Goal: Information Seeking & Learning: Learn about a topic

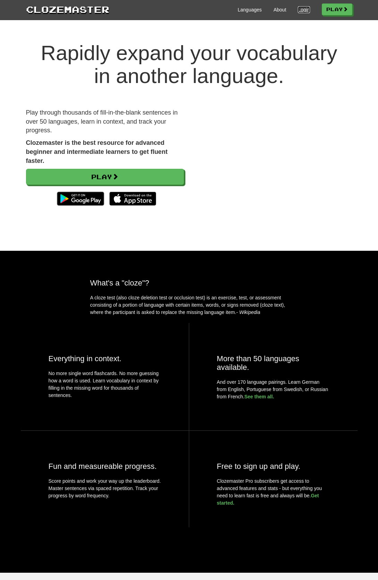
click at [299, 11] on link "Login" at bounding box center [304, 9] width 12 height 7
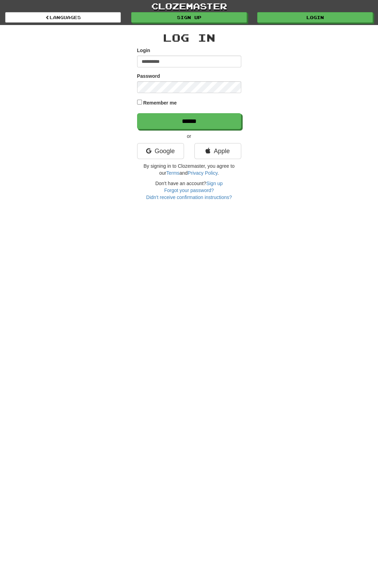
type input "**********"
click at [189, 118] on input "******" at bounding box center [189, 121] width 104 height 16
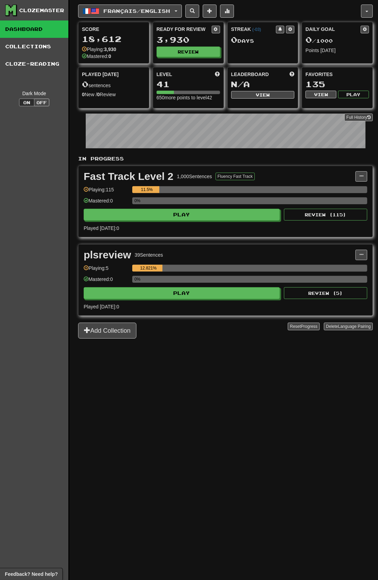
scroll to position [0, 0]
click at [369, 12] on span "button" at bounding box center [367, 10] width 3 height 1
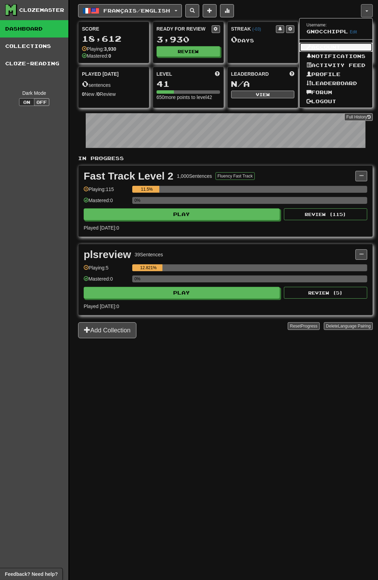
click at [360, 48] on link "Account" at bounding box center [336, 47] width 73 height 9
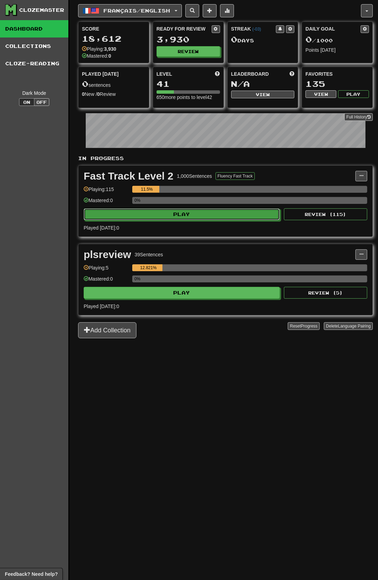
click at [253, 215] on button "Play" at bounding box center [182, 214] width 196 height 12
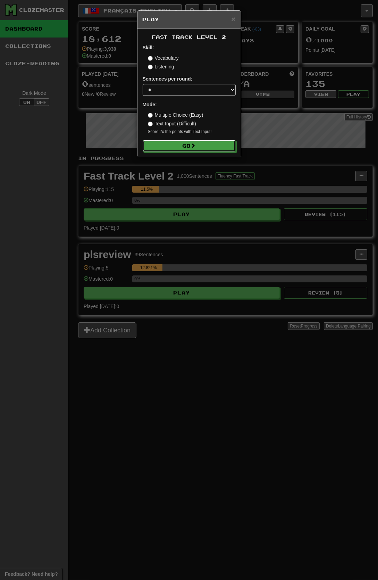
click at [234, 152] on button "Go" at bounding box center [189, 146] width 93 height 12
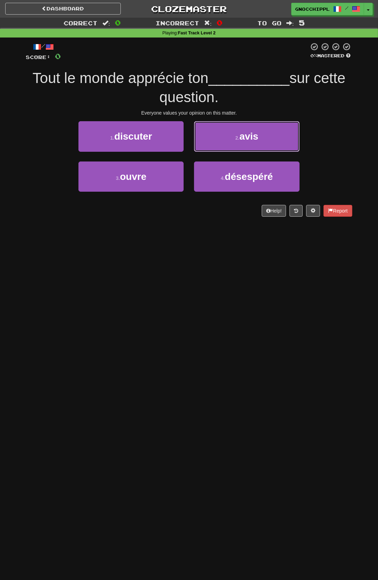
click at [237, 137] on small "2 ." at bounding box center [238, 138] width 4 height 6
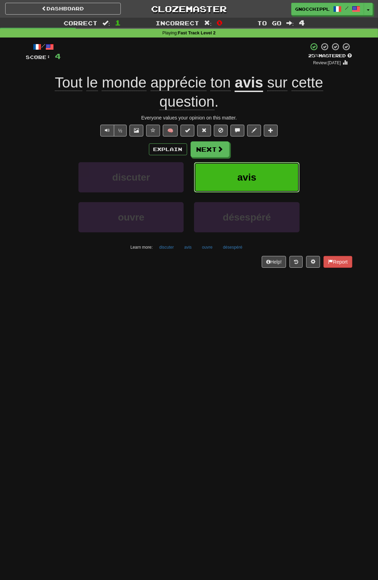
click at [248, 181] on span "avis" at bounding box center [247, 177] width 19 height 11
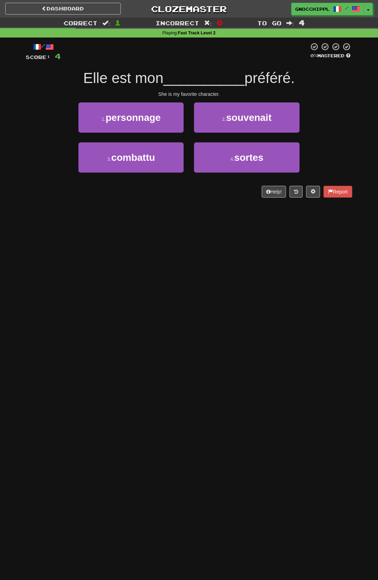
scroll to position [7, 0]
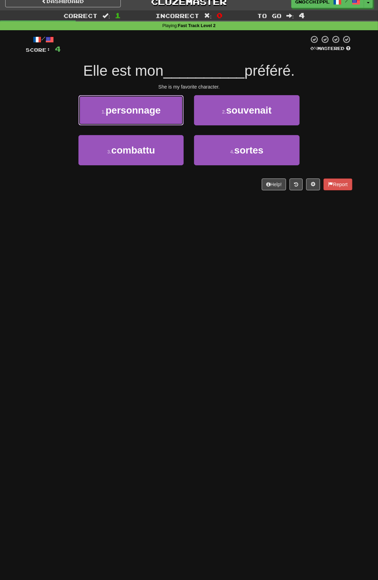
click at [161, 114] on span "personnage" at bounding box center [133, 110] width 55 height 11
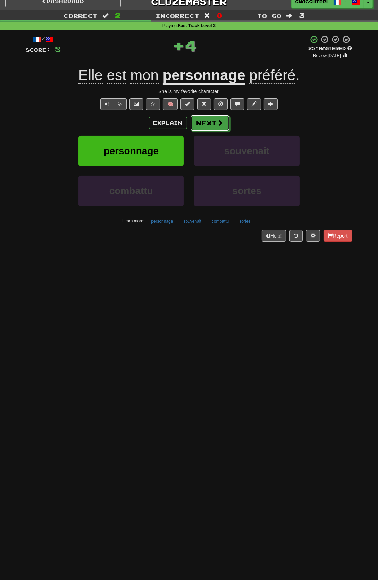
click at [218, 122] on span at bounding box center [220, 123] width 6 height 6
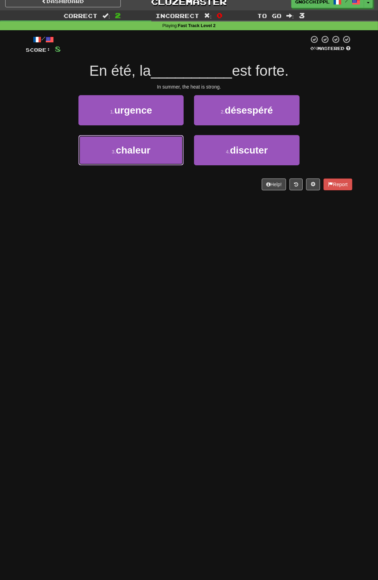
click at [149, 149] on span "chaleur" at bounding box center [133, 150] width 35 height 11
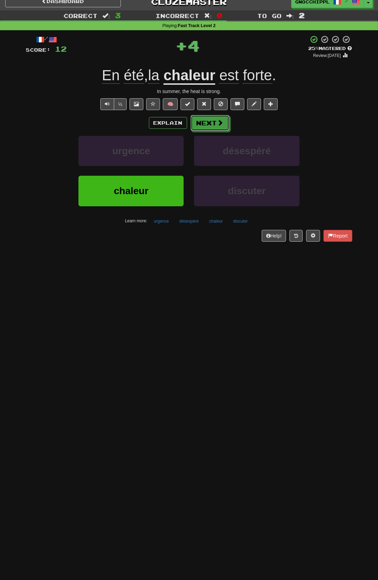
click at [224, 126] on span at bounding box center [220, 123] width 6 height 6
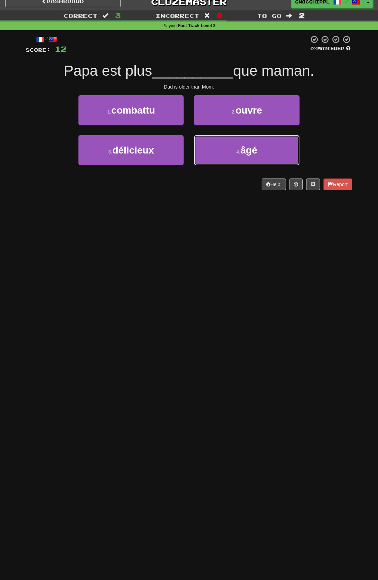
click at [237, 153] on small "4 ." at bounding box center [239, 152] width 4 height 6
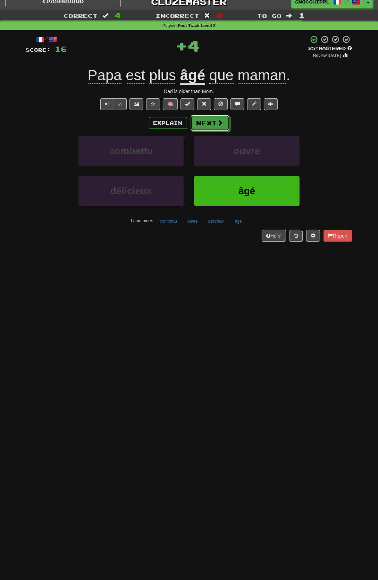
click at [219, 130] on button "Next" at bounding box center [210, 123] width 39 height 16
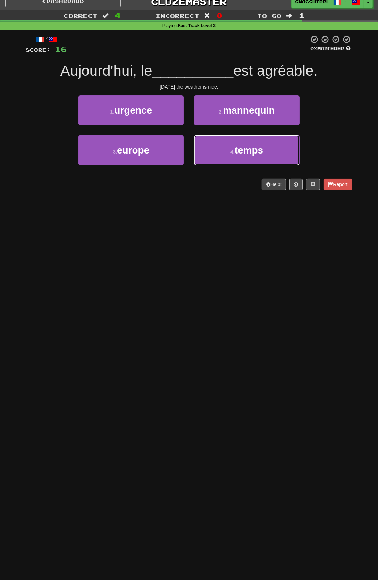
click at [235, 155] on small "4 ." at bounding box center [233, 152] width 4 height 6
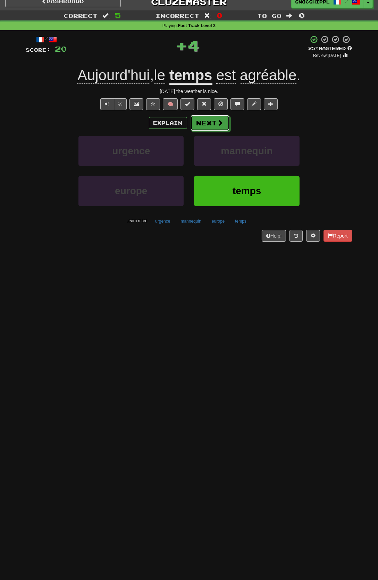
click at [212, 125] on button "Next" at bounding box center [210, 123] width 39 height 16
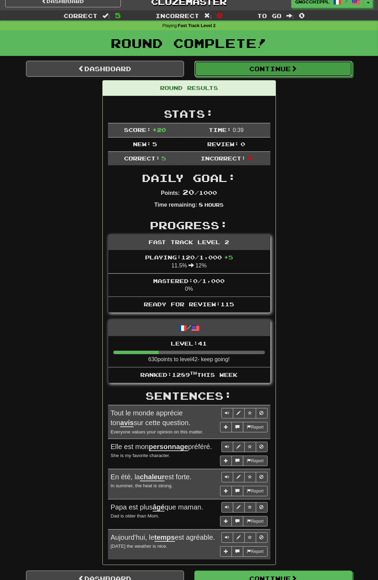
click at [317, 77] on button "Continue" at bounding box center [274, 69] width 158 height 16
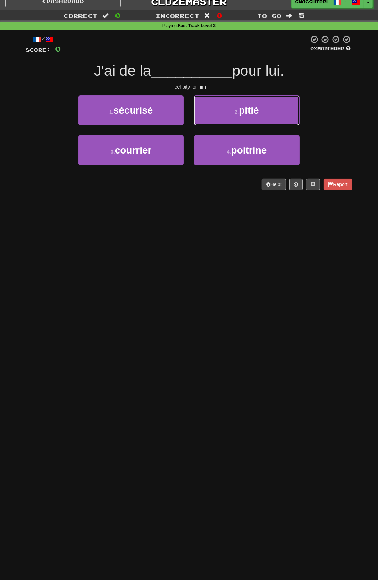
click at [245, 115] on span "pitié" at bounding box center [249, 110] width 20 height 11
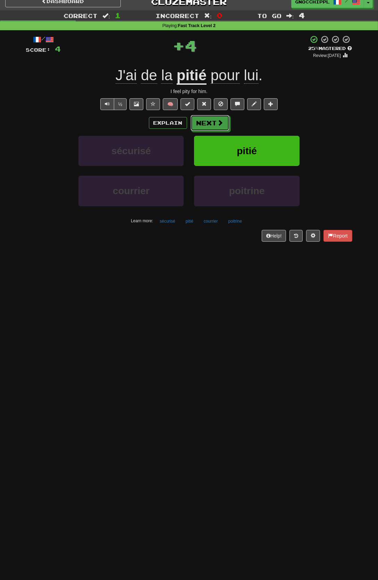
click at [229, 130] on button "Next" at bounding box center [210, 123] width 39 height 16
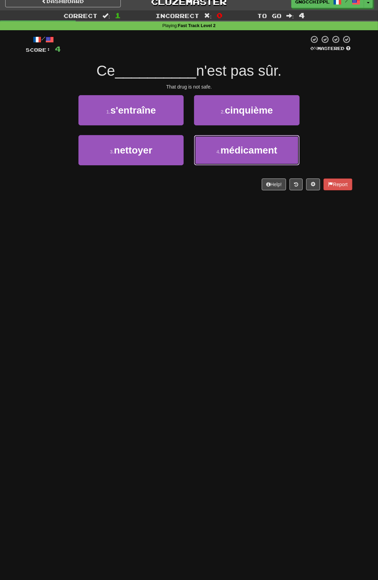
click at [263, 156] on span "médicament" at bounding box center [249, 150] width 57 height 11
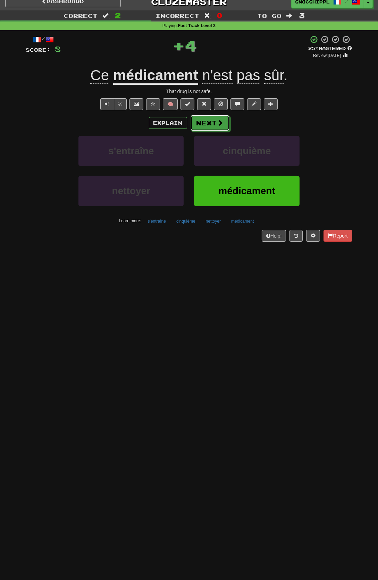
click at [212, 122] on button "Next" at bounding box center [210, 123] width 39 height 16
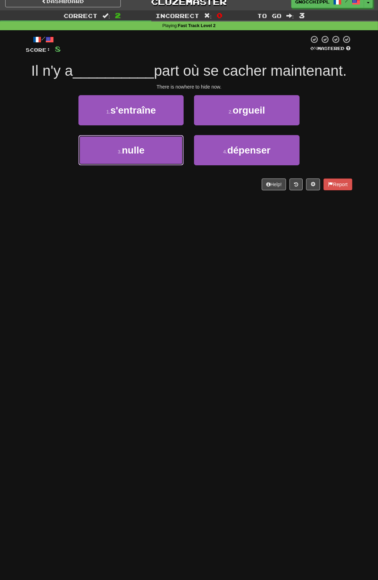
click at [161, 150] on button "3 . nulle" at bounding box center [131, 150] width 105 height 30
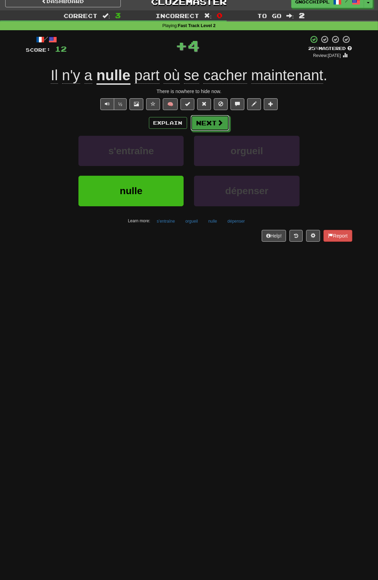
click at [207, 126] on button "Next" at bounding box center [210, 123] width 39 height 16
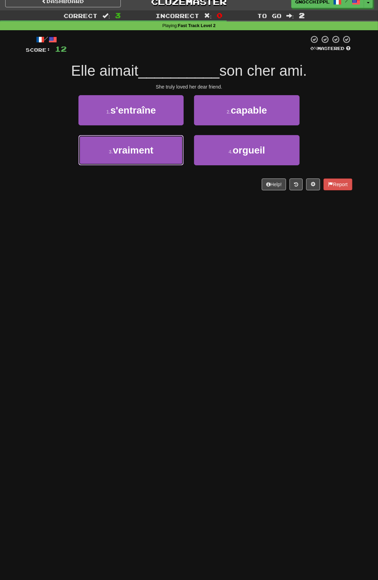
click at [162, 147] on button "3 . vraiment" at bounding box center [131, 150] width 105 height 30
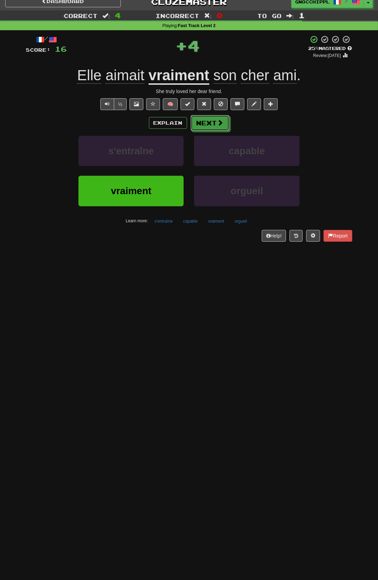
click at [206, 126] on button "Next" at bounding box center [210, 123] width 39 height 16
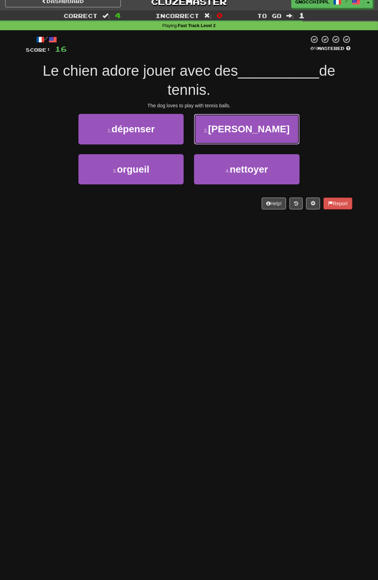
click at [237, 130] on span "balles" at bounding box center [249, 129] width 82 height 11
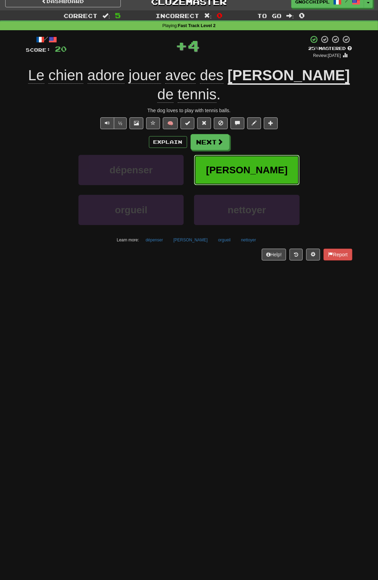
scroll to position [6, 0]
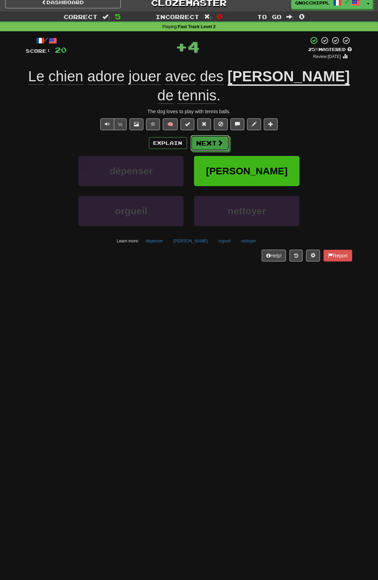
click at [212, 135] on button "Next" at bounding box center [210, 143] width 39 height 16
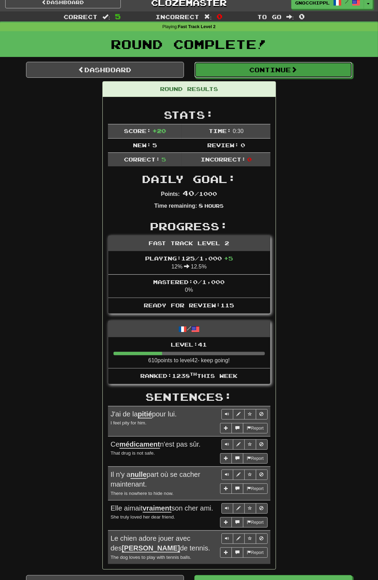
click at [269, 69] on button "Continue" at bounding box center [274, 70] width 158 height 16
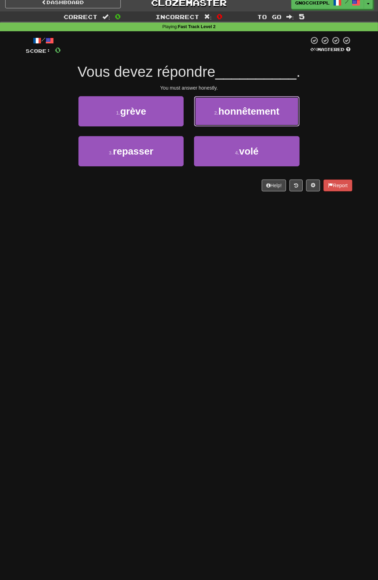
click at [237, 115] on span "honnêtement" at bounding box center [249, 111] width 61 height 11
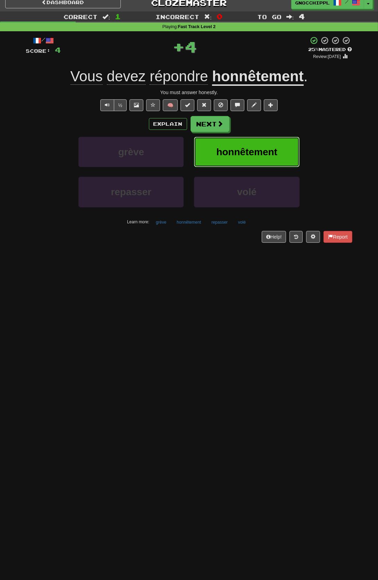
click at [227, 150] on span "honnêtement" at bounding box center [246, 152] width 61 height 11
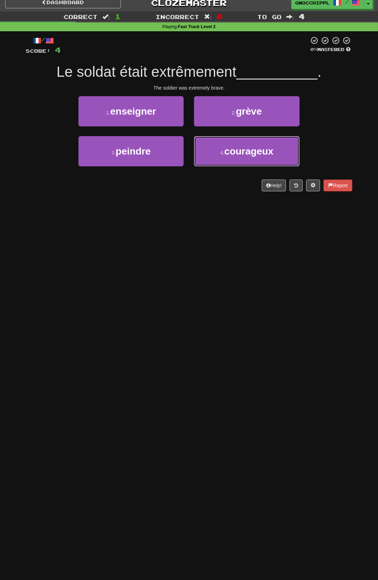
click at [256, 157] on span "courageux" at bounding box center [248, 151] width 49 height 11
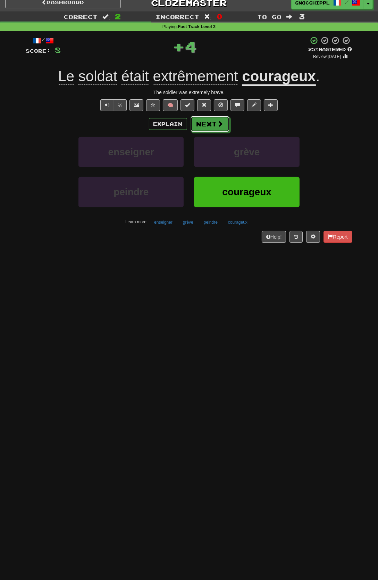
click at [212, 126] on button "Next" at bounding box center [210, 124] width 39 height 16
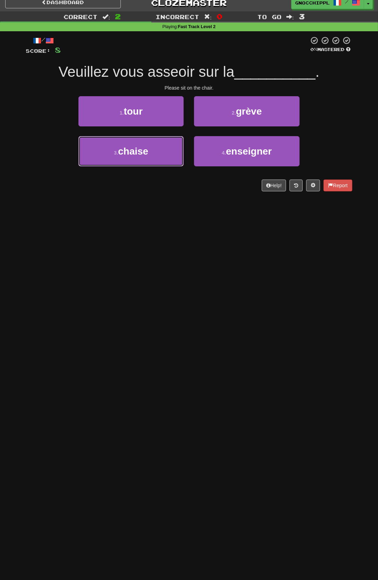
click at [148, 157] on span "chaise" at bounding box center [133, 151] width 30 height 11
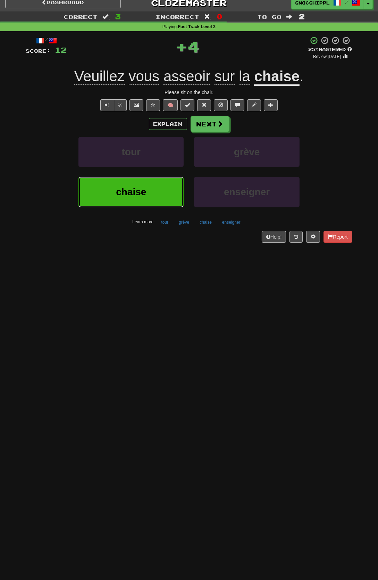
scroll to position [0, 0]
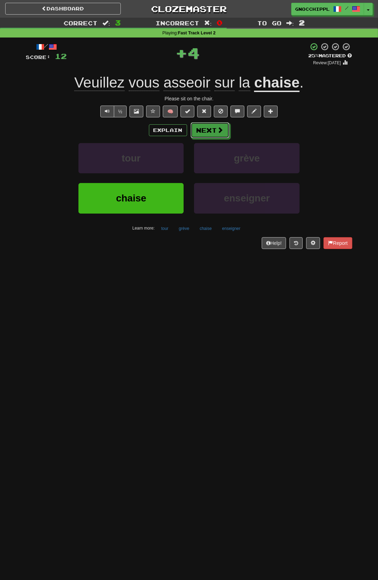
click at [208, 129] on button "Next" at bounding box center [210, 130] width 39 height 16
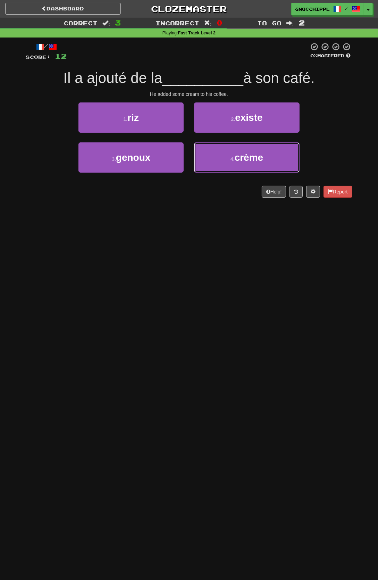
click at [235, 162] on small "4 ." at bounding box center [233, 159] width 4 height 6
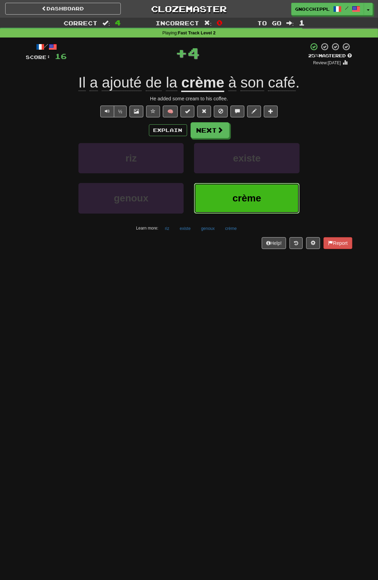
click at [236, 203] on span "crème" at bounding box center [247, 198] width 29 height 11
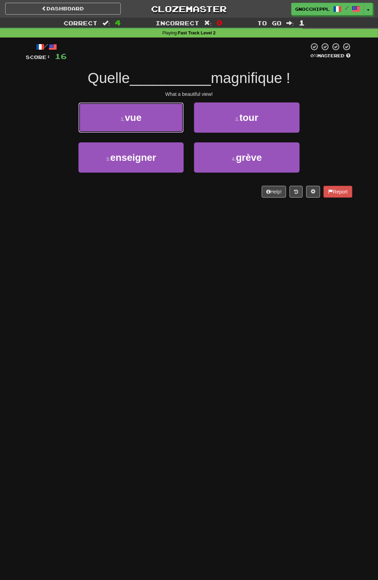
click at [141, 121] on span "vue" at bounding box center [133, 117] width 17 height 11
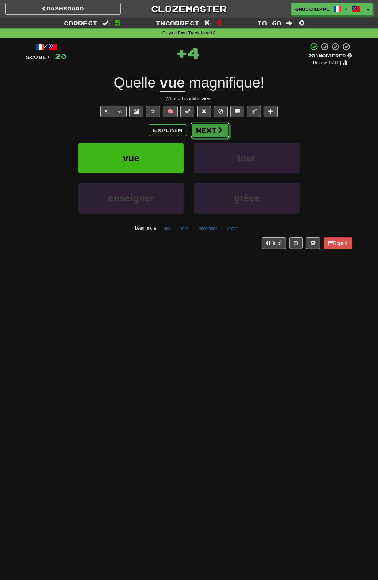
click at [202, 132] on button "Next" at bounding box center [210, 130] width 39 height 16
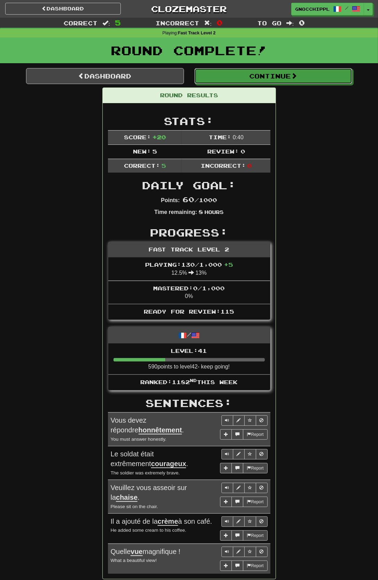
click at [276, 77] on button "Continue" at bounding box center [274, 76] width 158 height 16
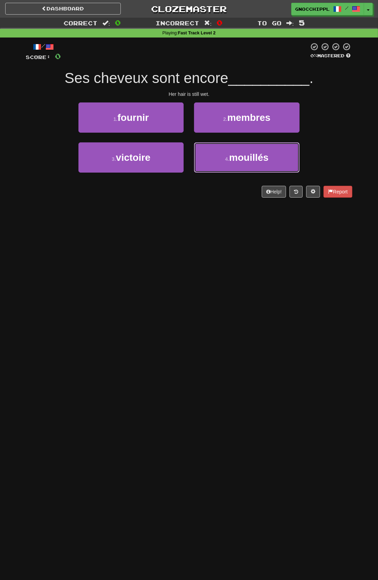
click at [238, 157] on span "mouillés" at bounding box center [249, 157] width 40 height 11
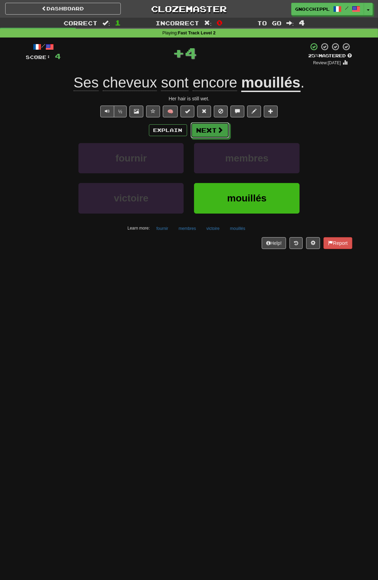
click at [210, 131] on button "Next" at bounding box center [210, 130] width 39 height 16
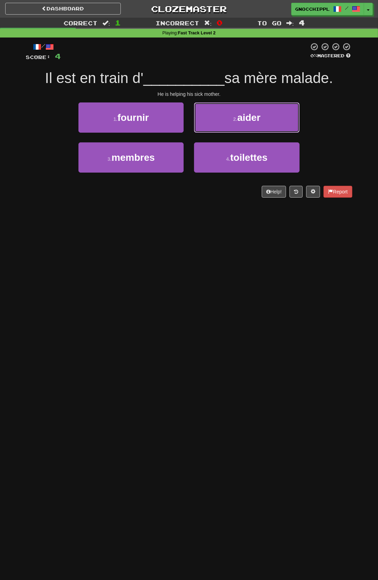
click at [241, 117] on span "aider" at bounding box center [249, 117] width 23 height 11
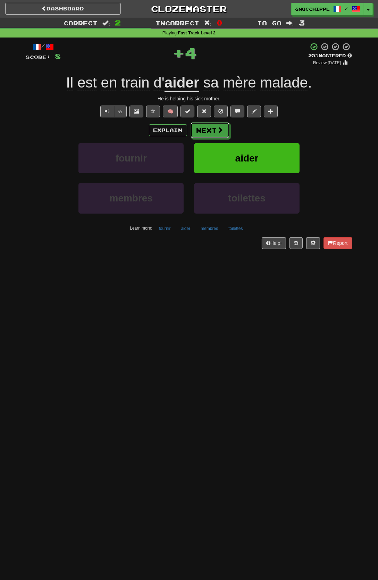
click at [213, 128] on button "Next" at bounding box center [210, 130] width 39 height 16
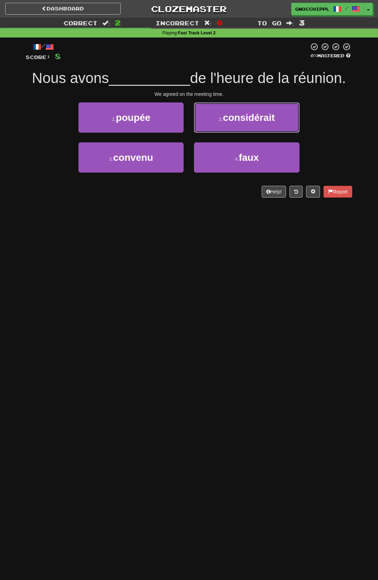
click at [238, 117] on span "considérait" at bounding box center [249, 117] width 52 height 11
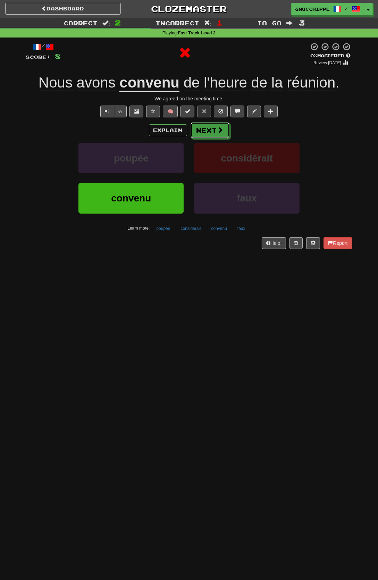
click at [201, 128] on button "Next" at bounding box center [210, 130] width 39 height 16
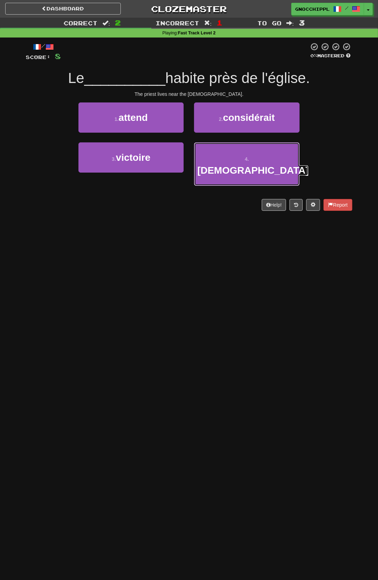
click at [238, 165] on span "prêtre" at bounding box center [253, 170] width 112 height 11
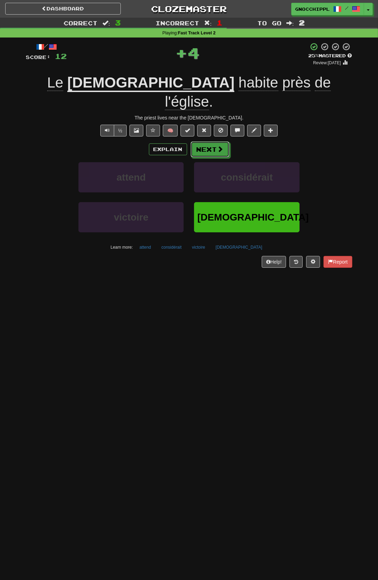
click at [215, 141] on button "Next" at bounding box center [210, 149] width 39 height 16
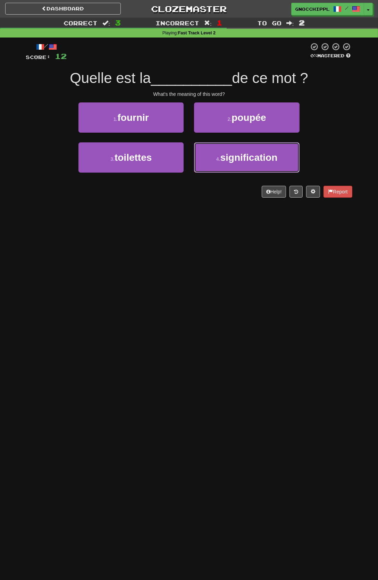
click at [237, 161] on span "signification" at bounding box center [249, 157] width 57 height 11
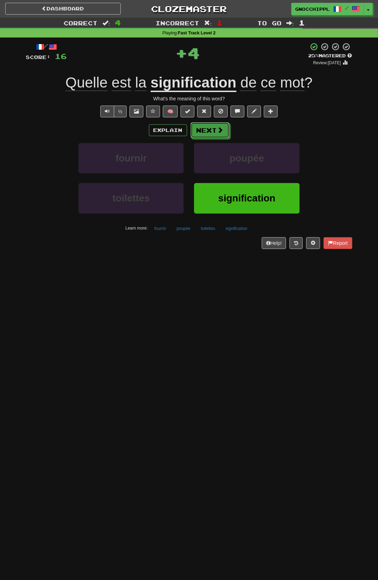
click at [217, 127] on span at bounding box center [220, 130] width 6 height 6
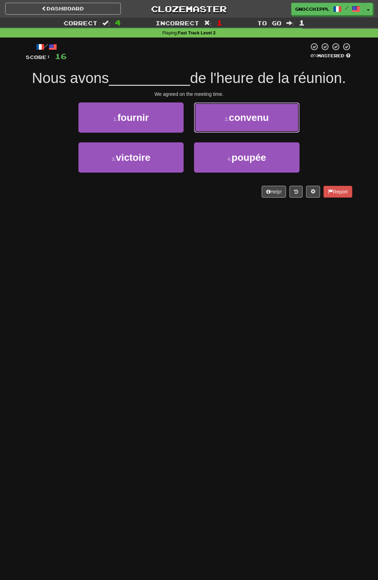
click at [240, 119] on span "convenu" at bounding box center [249, 117] width 40 height 11
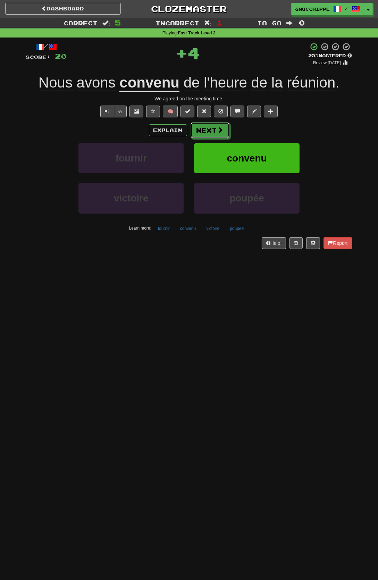
click at [209, 131] on button "Next" at bounding box center [210, 130] width 39 height 16
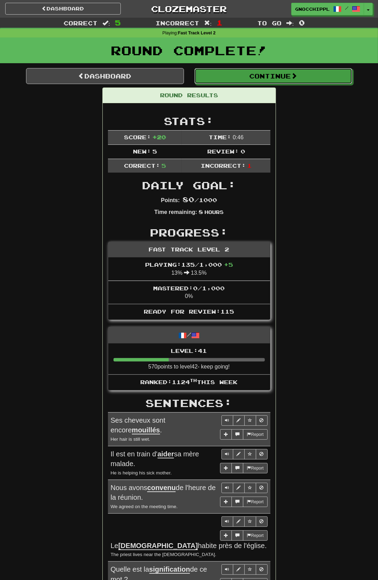
click at [297, 79] on span at bounding box center [294, 76] width 6 height 6
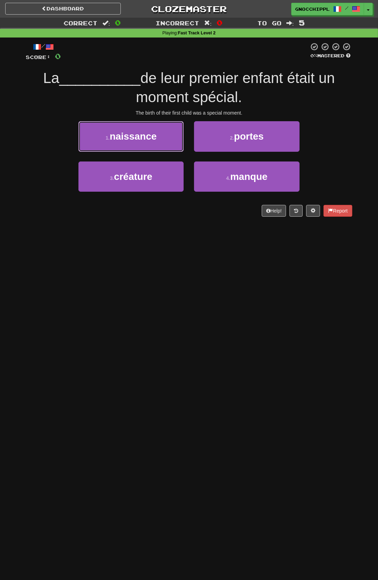
click at [138, 139] on span "naissance" at bounding box center [133, 136] width 47 height 11
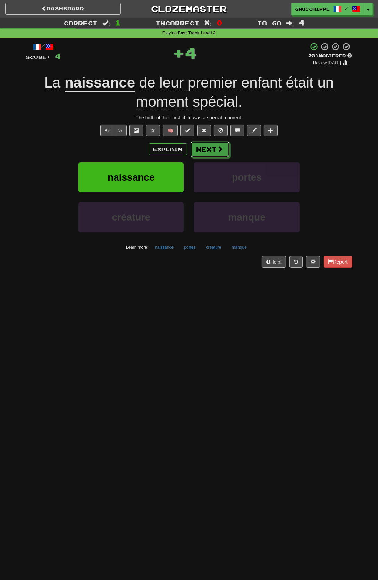
click at [202, 146] on button "Next" at bounding box center [210, 149] width 39 height 16
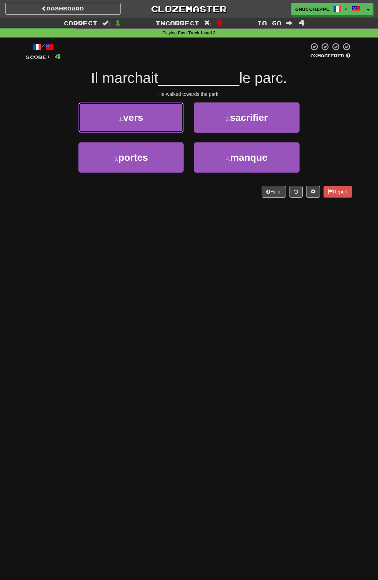
click at [158, 114] on button "1 . vers" at bounding box center [131, 117] width 105 height 30
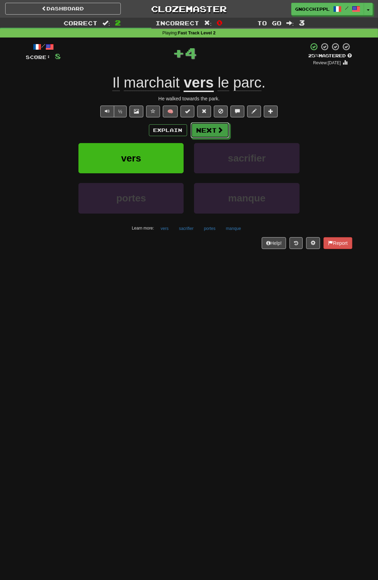
click at [211, 130] on button "Next" at bounding box center [210, 130] width 39 height 16
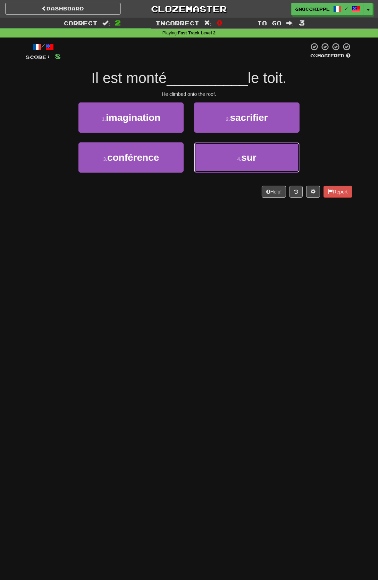
click at [230, 165] on button "4 . sur" at bounding box center [246, 157] width 105 height 30
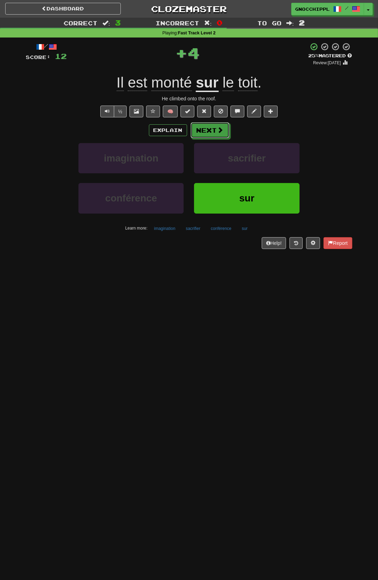
click at [224, 133] on span at bounding box center [220, 130] width 6 height 6
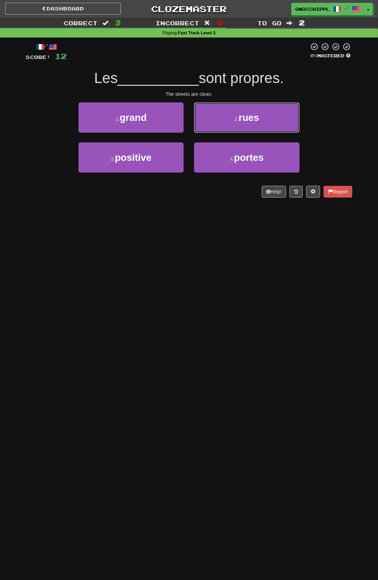
click at [245, 121] on span "rues" at bounding box center [249, 117] width 20 height 11
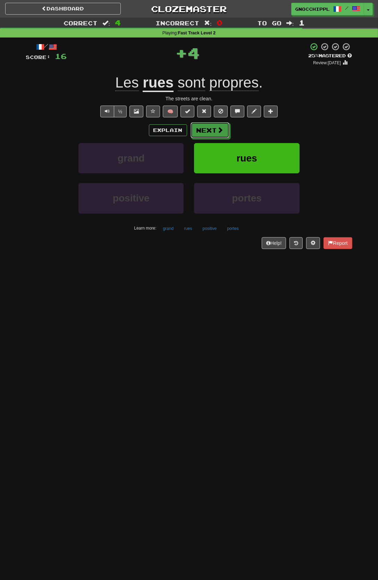
click at [230, 138] on button "Next" at bounding box center [210, 130] width 39 height 16
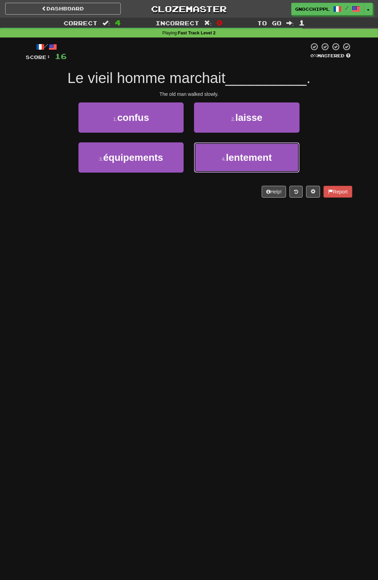
click at [219, 169] on button "4 . lentement" at bounding box center [246, 157] width 105 height 30
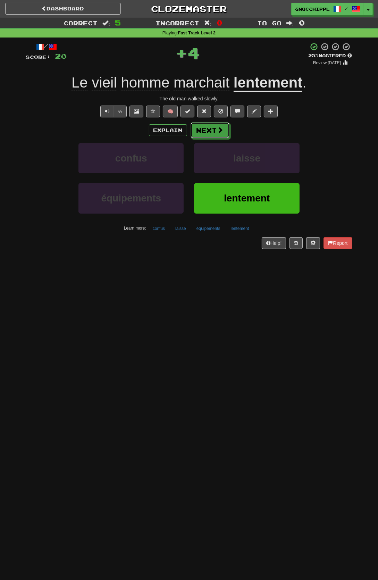
click at [213, 134] on button "Next" at bounding box center [210, 130] width 39 height 16
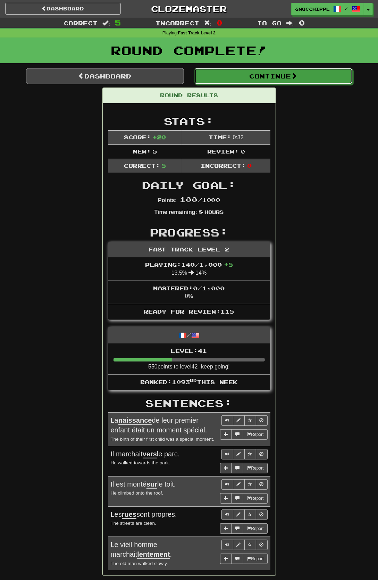
click at [286, 77] on button "Continue" at bounding box center [274, 76] width 158 height 16
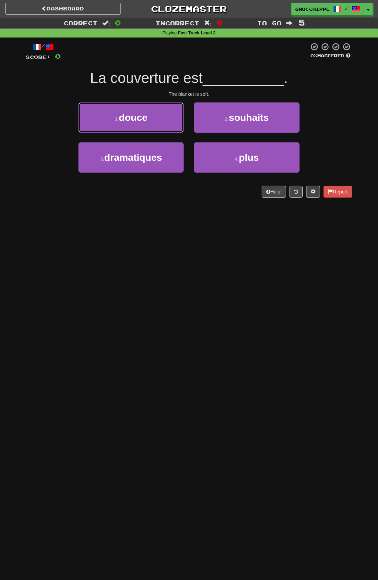
click at [159, 122] on button "1 . douce" at bounding box center [131, 117] width 105 height 30
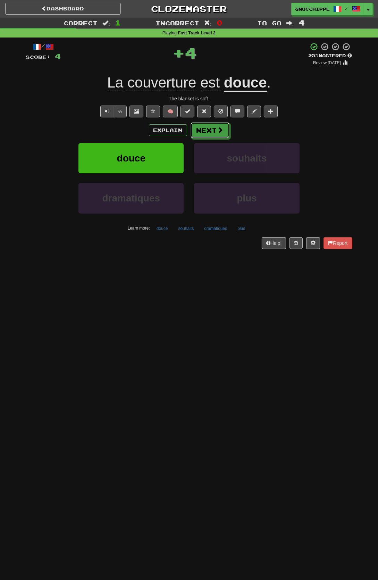
click at [211, 129] on button "Next" at bounding box center [210, 130] width 39 height 16
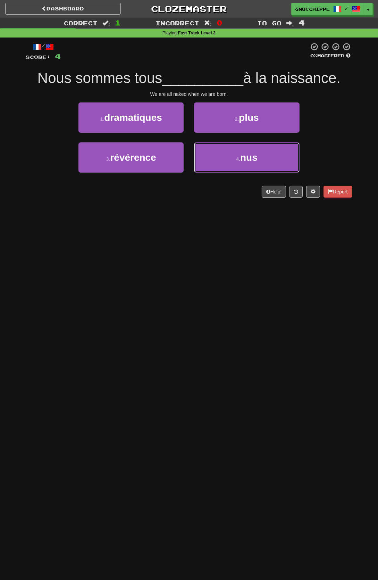
click at [228, 158] on button "4 . nus" at bounding box center [246, 157] width 105 height 30
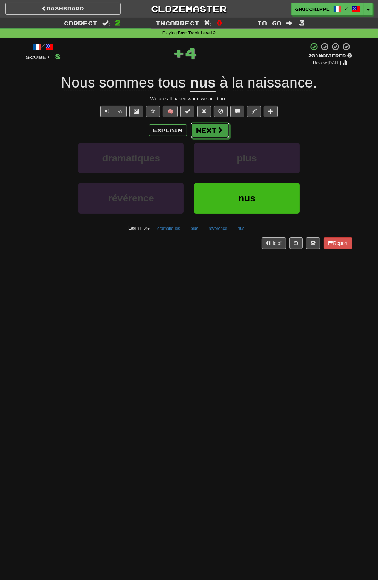
click at [228, 138] on button "Next" at bounding box center [210, 130] width 39 height 16
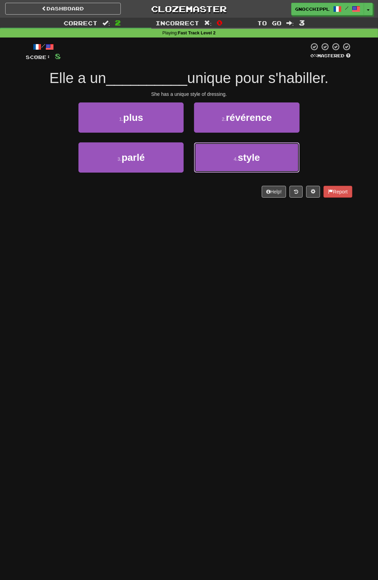
click at [238, 162] on small "4 ." at bounding box center [236, 159] width 4 height 6
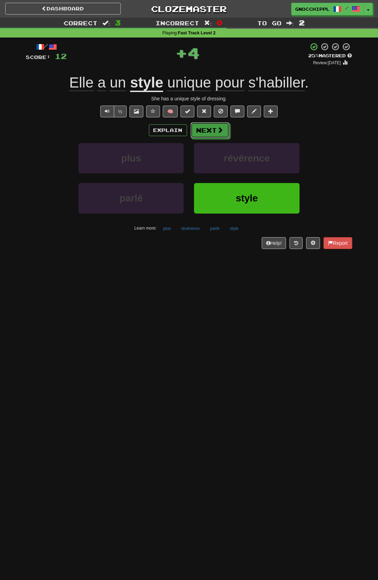
click at [207, 133] on button "Next" at bounding box center [210, 130] width 39 height 16
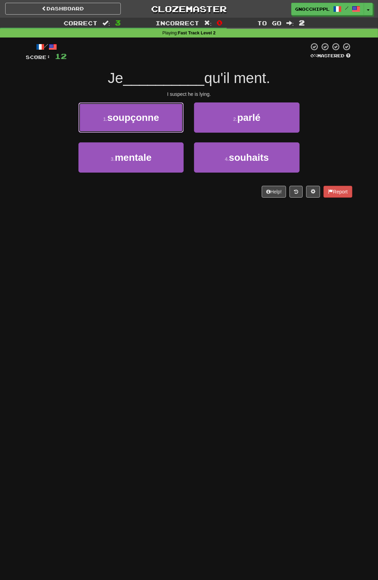
click at [159, 123] on span "soupçonne" at bounding box center [133, 117] width 52 height 11
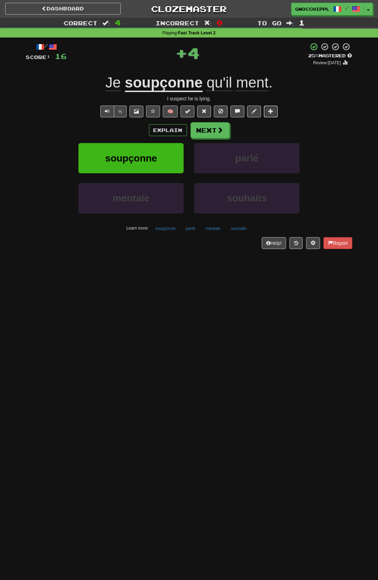
click at [270, 110] on span at bounding box center [271, 111] width 5 height 5
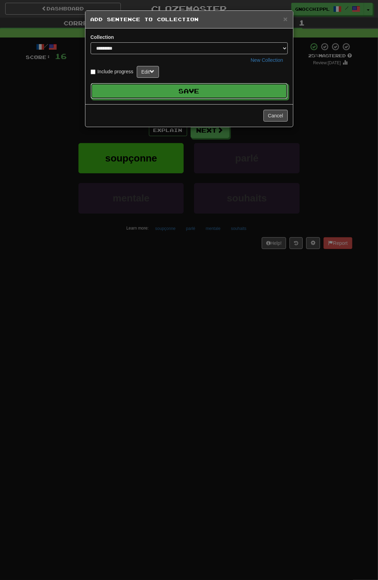
click at [194, 91] on button "Save" at bounding box center [189, 91] width 197 height 16
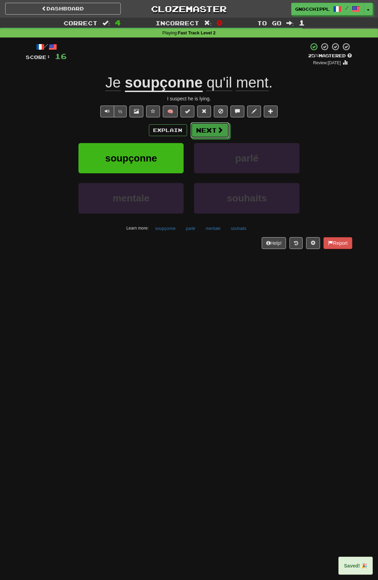
click at [227, 138] on button "Next" at bounding box center [210, 130] width 39 height 16
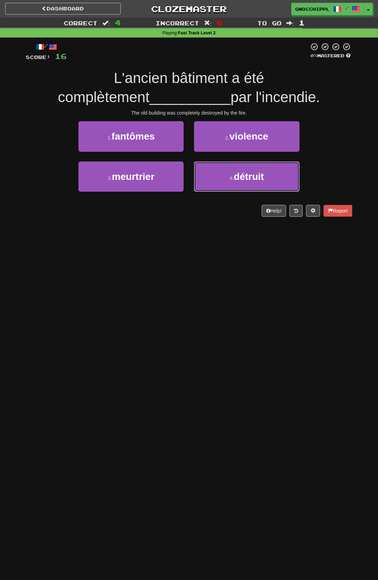
click at [256, 182] on span "détruit" at bounding box center [249, 176] width 30 height 11
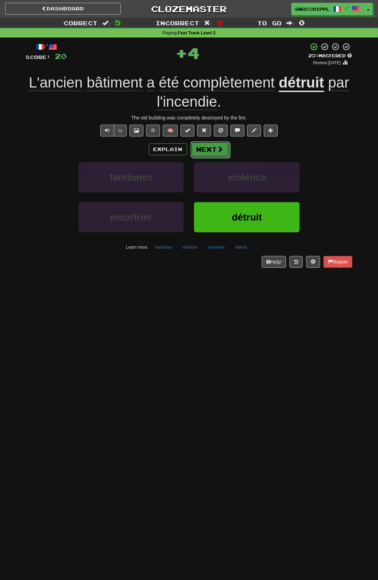
click at [209, 149] on button "Next" at bounding box center [210, 149] width 39 height 16
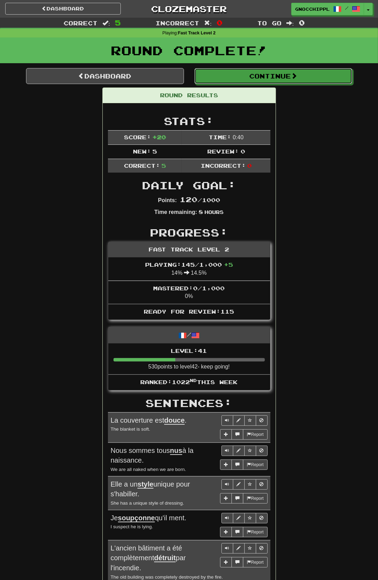
click at [265, 79] on button "Continue" at bounding box center [274, 76] width 158 height 16
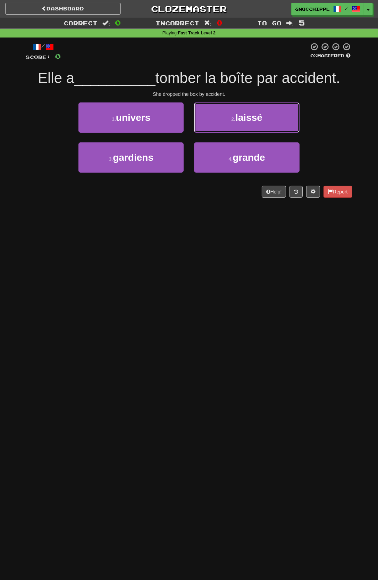
click at [236, 118] on small "2 ." at bounding box center [233, 119] width 4 height 6
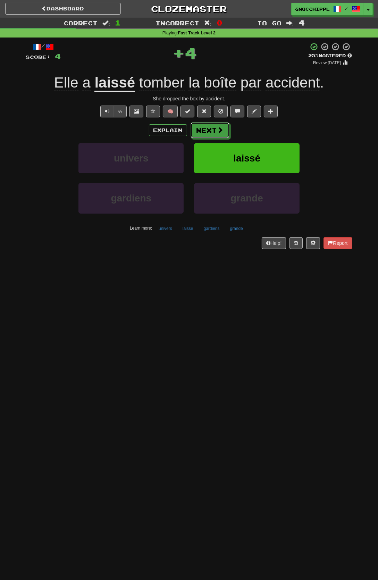
click at [211, 130] on button "Next" at bounding box center [210, 130] width 39 height 16
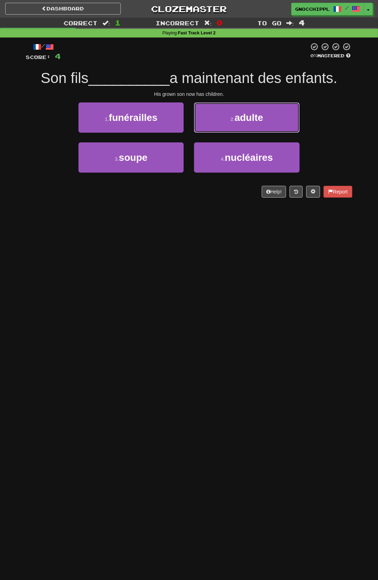
click at [235, 122] on small "2 ." at bounding box center [233, 119] width 4 height 6
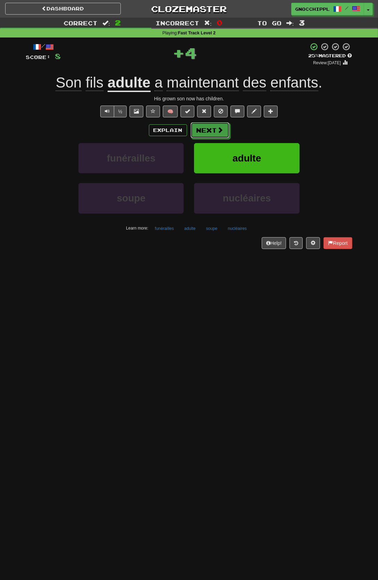
click at [224, 138] on button "Next" at bounding box center [210, 130] width 39 height 16
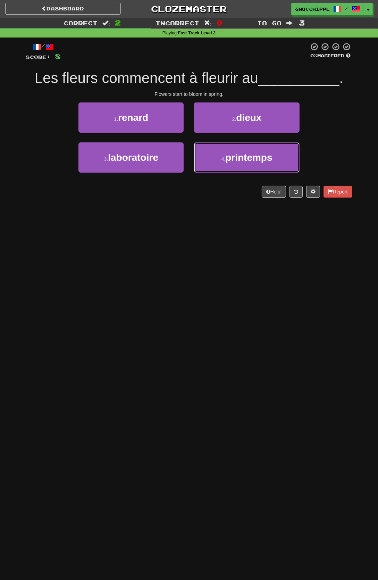
click at [226, 162] on small "4 ." at bounding box center [224, 159] width 4 height 6
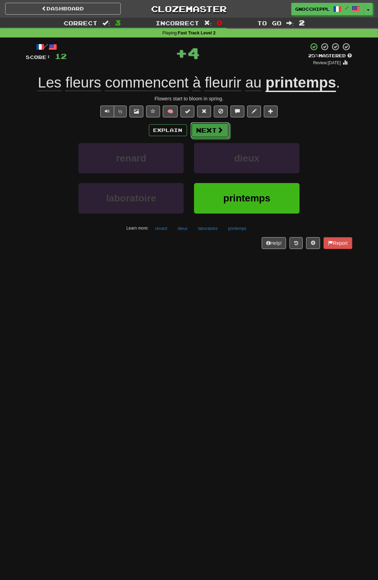
click at [213, 132] on button "Next" at bounding box center [210, 130] width 39 height 16
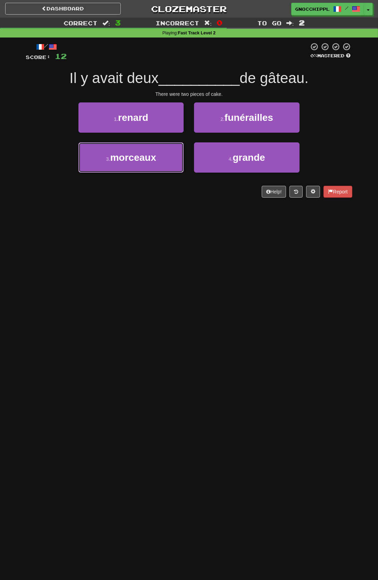
click at [151, 162] on span "morceaux" at bounding box center [133, 157] width 46 height 11
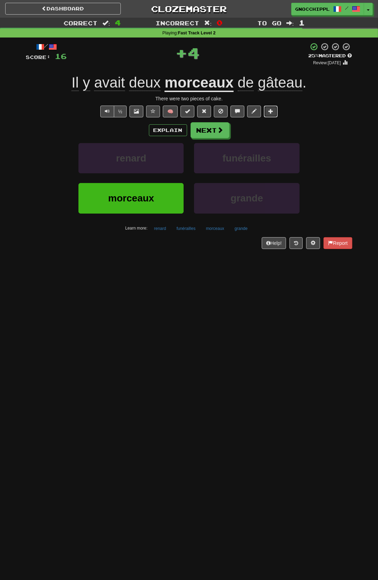
click at [273, 114] on span at bounding box center [271, 111] width 5 height 5
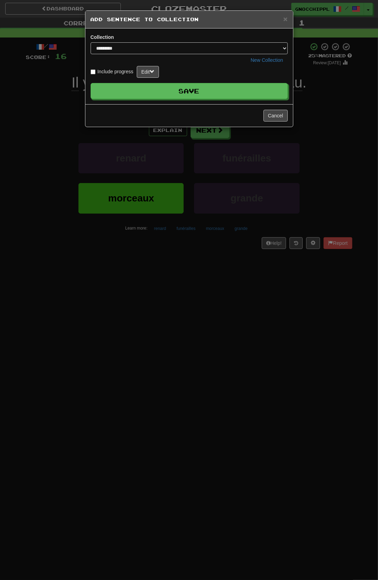
click at [222, 90] on button "Save" at bounding box center [189, 91] width 197 height 16
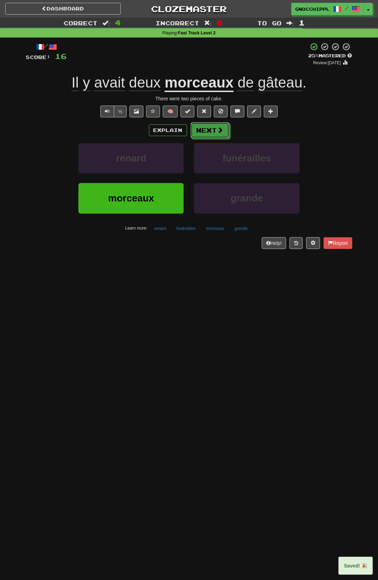
click at [223, 138] on button "Next" at bounding box center [210, 130] width 39 height 16
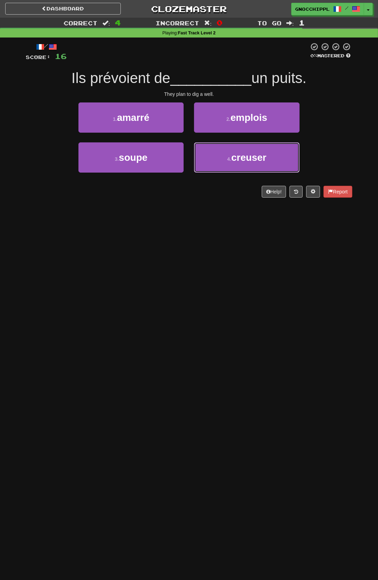
click at [236, 155] on span "creuser" at bounding box center [248, 157] width 35 height 11
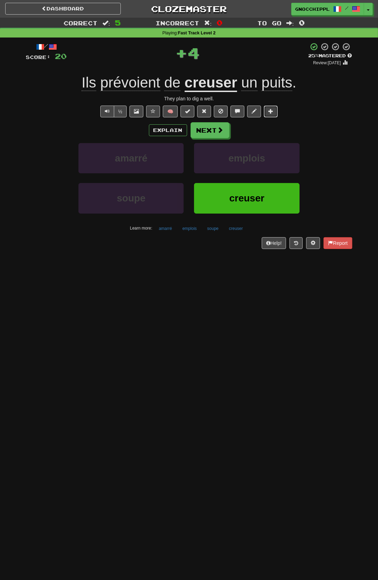
click at [270, 109] on span at bounding box center [271, 111] width 5 height 5
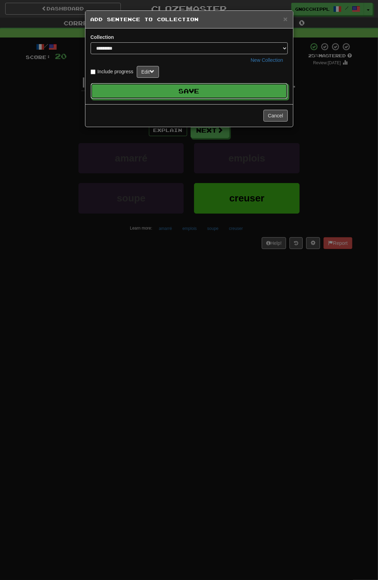
click at [251, 94] on button "Save" at bounding box center [189, 91] width 197 height 16
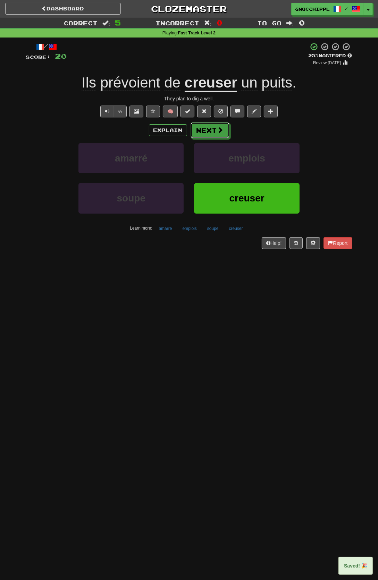
click at [214, 128] on button "Next" at bounding box center [210, 130] width 39 height 16
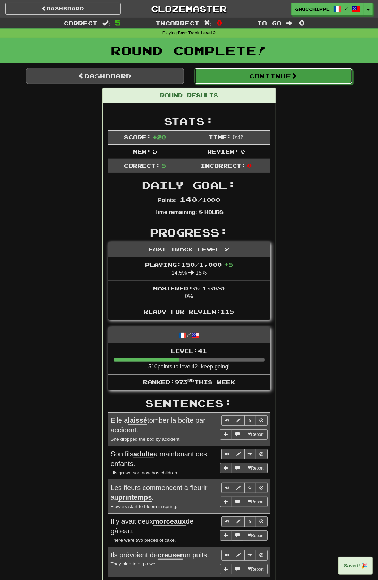
click at [267, 74] on button "Continue" at bounding box center [274, 76] width 158 height 16
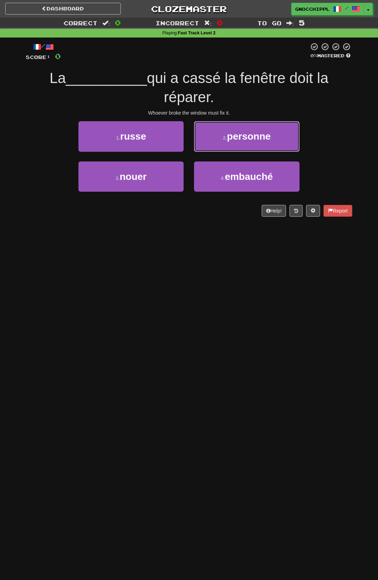
click at [271, 131] on span "personne" at bounding box center [249, 136] width 44 height 11
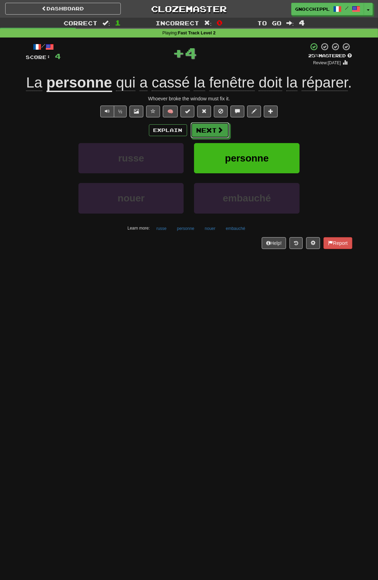
click at [230, 138] on button "Next" at bounding box center [210, 130] width 39 height 16
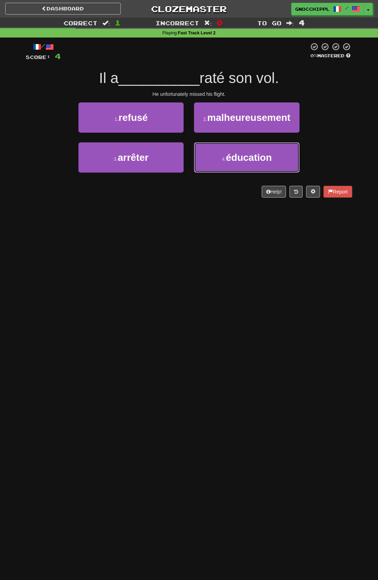
click at [248, 163] on span "éducation" at bounding box center [249, 157] width 46 height 11
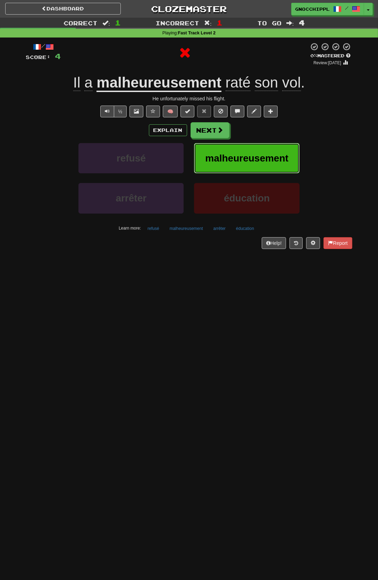
click at [243, 164] on span "malheureusement" at bounding box center [246, 158] width 83 height 11
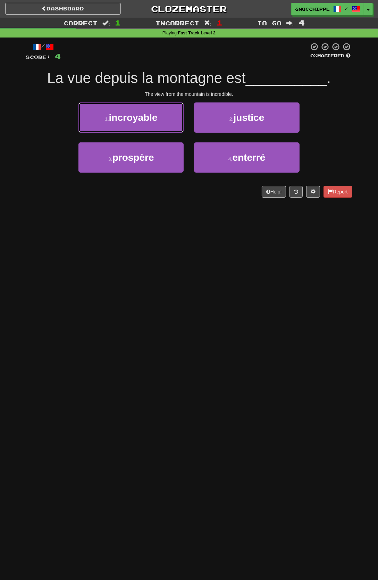
click at [158, 123] on span "incroyable" at bounding box center [133, 117] width 49 height 11
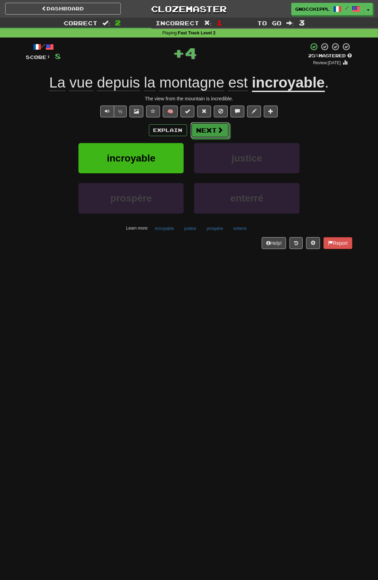
click at [207, 129] on button "Next" at bounding box center [210, 130] width 39 height 16
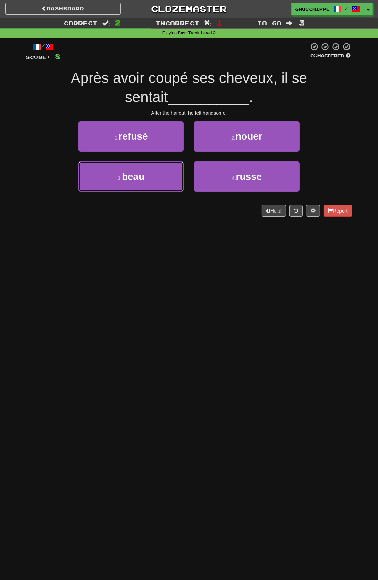
click at [145, 182] on span "beau" at bounding box center [133, 176] width 23 height 11
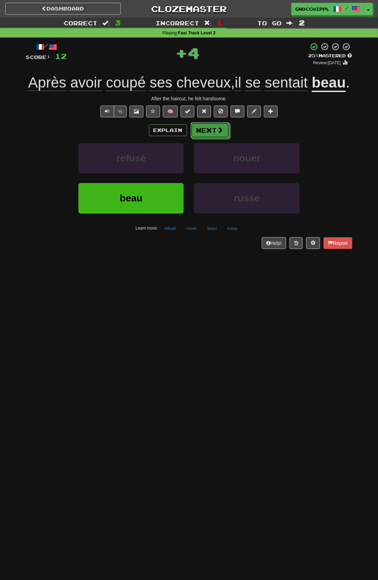
click at [197, 134] on button "Next" at bounding box center [210, 130] width 39 height 16
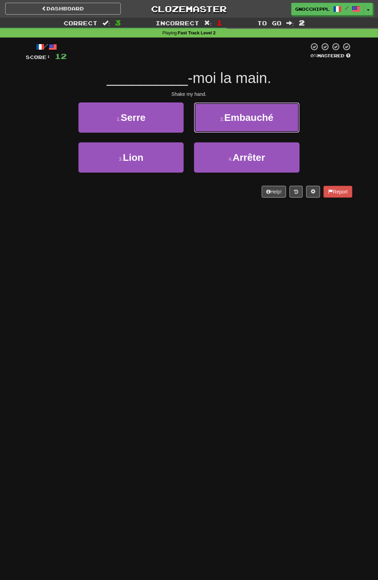
click at [225, 122] on small "2 ." at bounding box center [223, 119] width 4 height 6
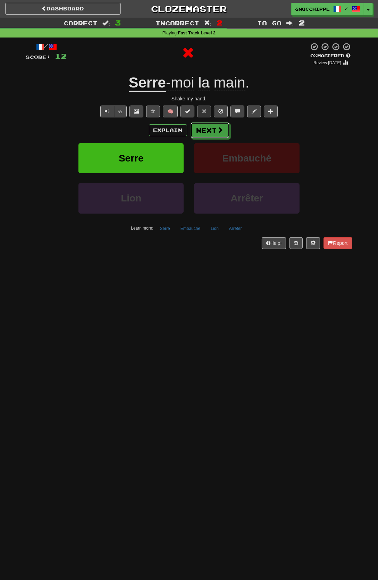
click at [206, 130] on button "Next" at bounding box center [210, 130] width 39 height 16
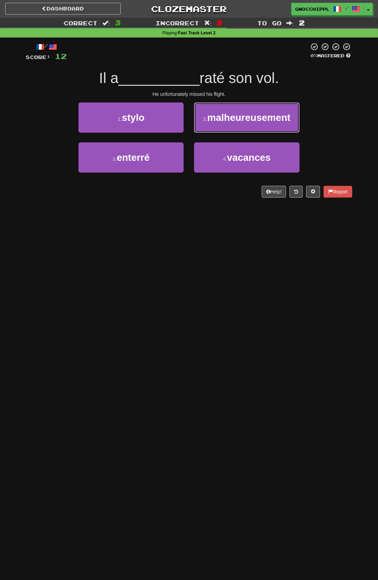
click at [237, 118] on span "malheureusement" at bounding box center [248, 117] width 83 height 11
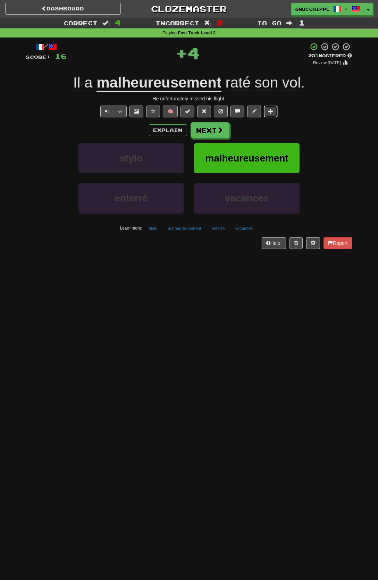
click at [273, 114] on span at bounding box center [271, 111] width 5 height 5
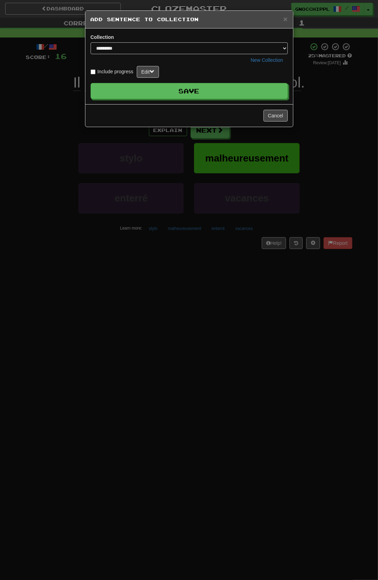
click at [225, 92] on button "Save" at bounding box center [189, 91] width 197 height 16
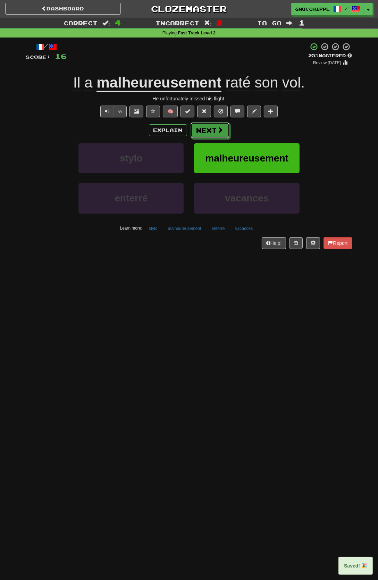
click at [208, 131] on button "Next" at bounding box center [210, 130] width 39 height 16
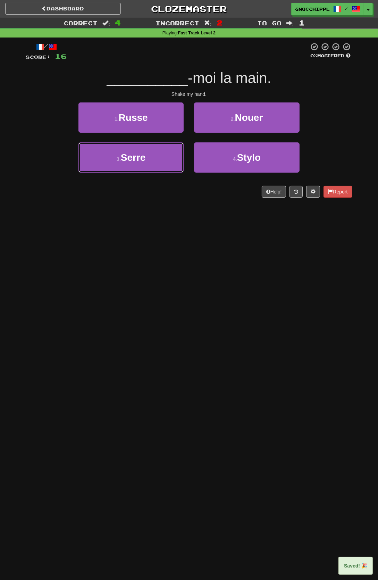
click at [141, 161] on span "Serre" at bounding box center [133, 157] width 25 height 11
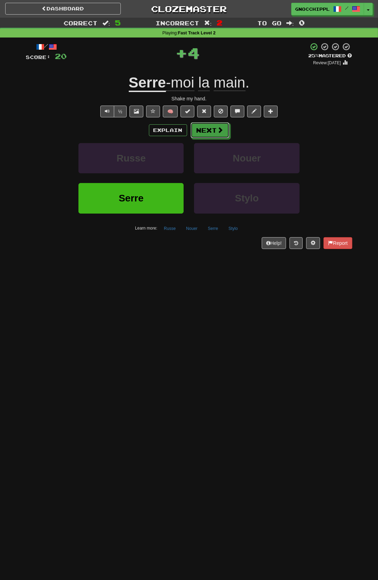
click at [211, 130] on button "Next" at bounding box center [210, 130] width 39 height 16
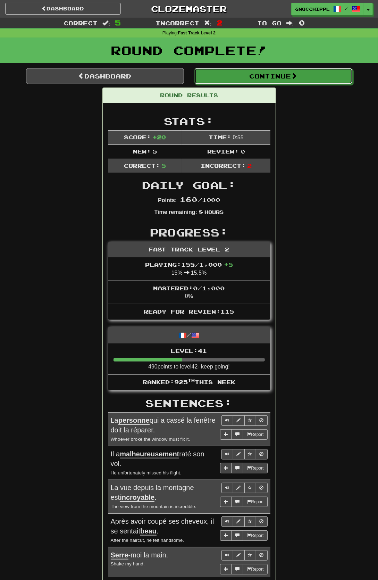
click at [250, 73] on button "Continue" at bounding box center [274, 76] width 158 height 16
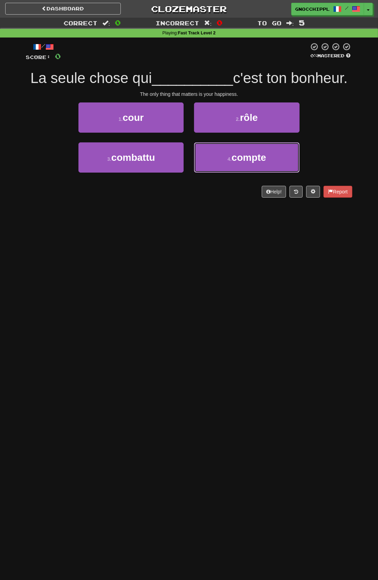
click at [232, 162] on small "4 ." at bounding box center [230, 159] width 4 height 6
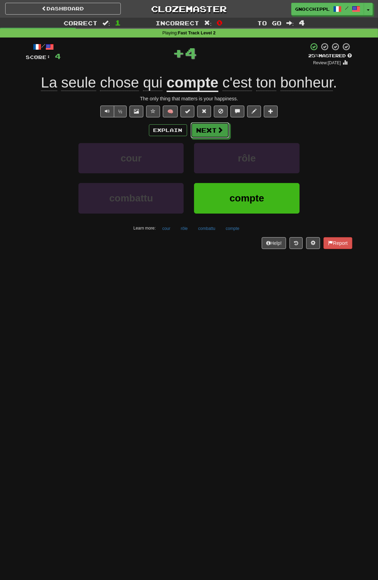
click at [205, 130] on button "Next" at bounding box center [210, 130] width 39 height 16
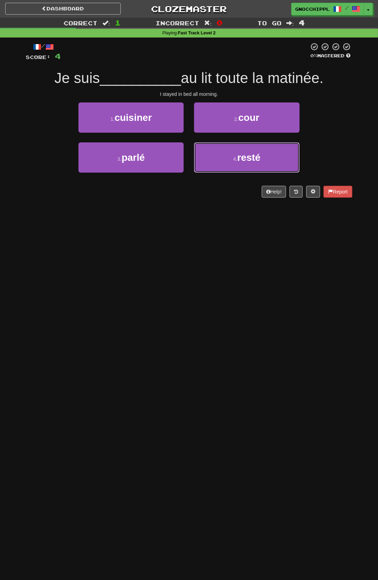
click at [238, 162] on small "4 ." at bounding box center [235, 159] width 4 height 6
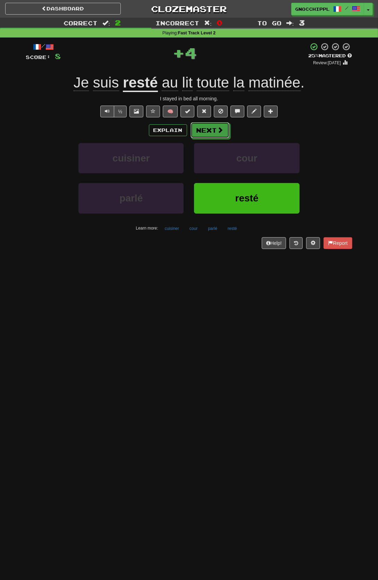
click at [225, 138] on button "Next" at bounding box center [210, 130] width 39 height 16
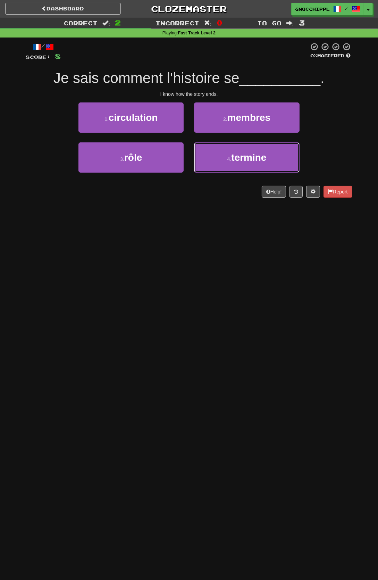
click at [232, 162] on small "4 ." at bounding box center [230, 159] width 4 height 6
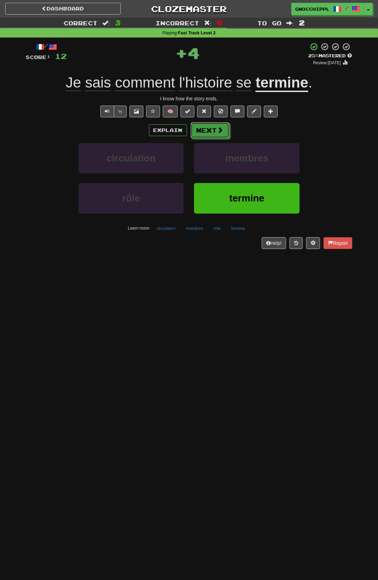
click at [230, 138] on button "Next" at bounding box center [210, 130] width 39 height 16
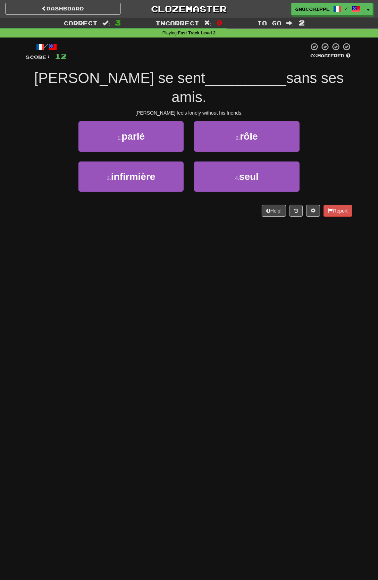
click at [146, 217] on div "Dashboard Clozemaster gnocchippl / Toggle Dropdown Dashboard Leaderboard Activi…" at bounding box center [189, 290] width 378 height 580
click at [239, 175] on small "4 ." at bounding box center [237, 178] width 4 height 6
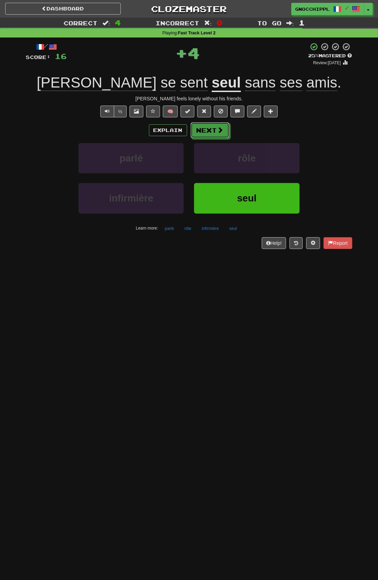
click at [218, 127] on span at bounding box center [220, 130] width 6 height 6
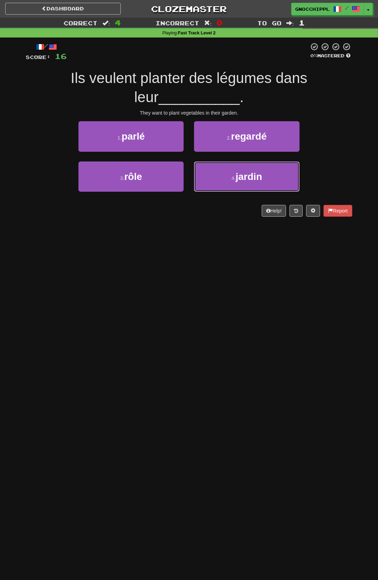
click at [246, 176] on span "jardin" at bounding box center [249, 176] width 26 height 11
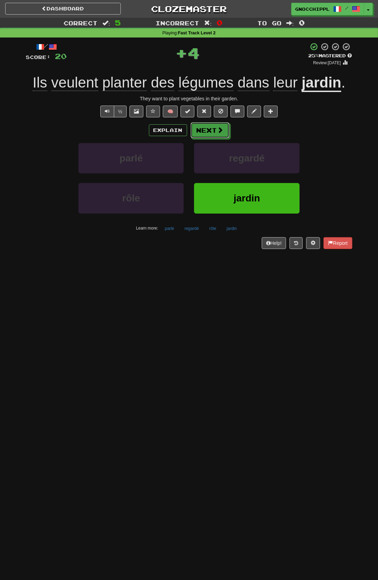
click at [217, 130] on button "Next" at bounding box center [210, 130] width 39 height 16
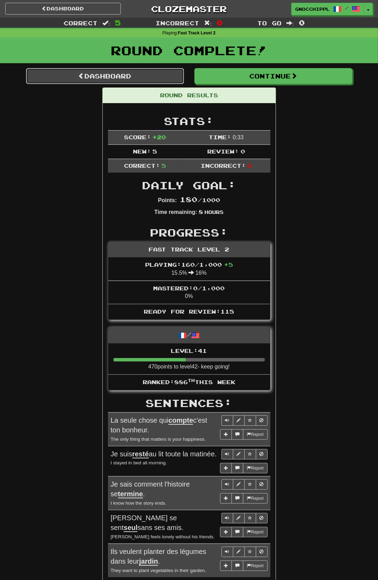
click at [144, 72] on link "Dashboard" at bounding box center [105, 76] width 158 height 16
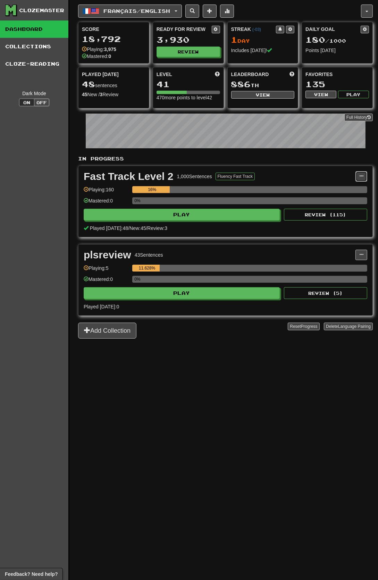
click at [364, 178] on span at bounding box center [362, 176] width 4 height 4
click at [269, 174] on div at bounding box center [189, 290] width 378 height 580
click at [267, 174] on div "Fast Track Level 2 1,000 Sentences Fluency Fast Track" at bounding box center [220, 176] width 272 height 10
click at [373, 5] on button "button" at bounding box center [367, 11] width 12 height 13
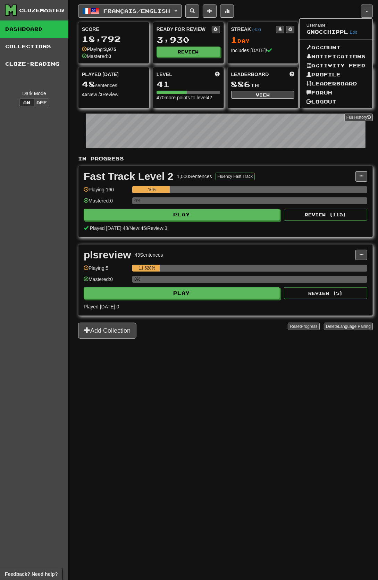
click at [232, 376] on div at bounding box center [189, 290] width 378 height 580
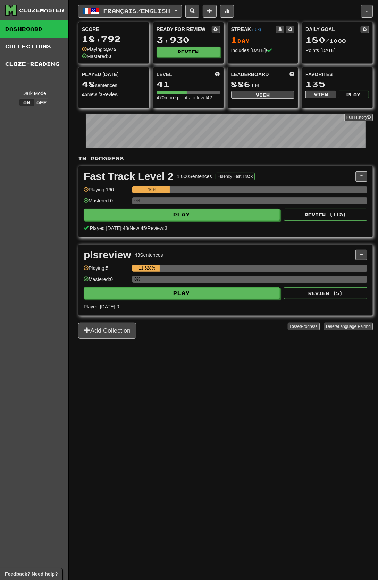
scroll to position [1, 0]
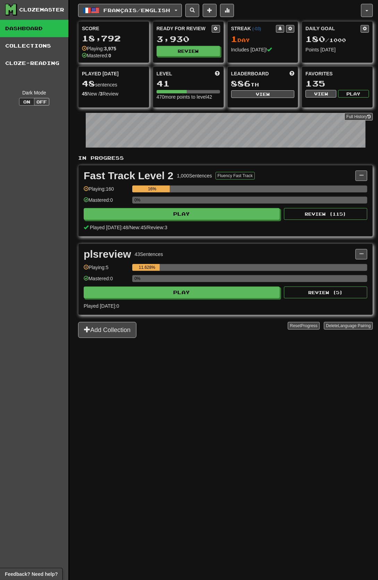
click at [305, 178] on div "Fast Track Level 2 1,000 Sentences Fluency Fast Track" at bounding box center [220, 176] width 272 height 10
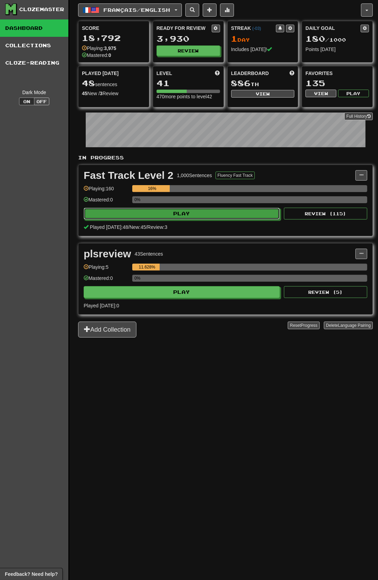
click at [224, 210] on button "Play" at bounding box center [182, 214] width 196 height 12
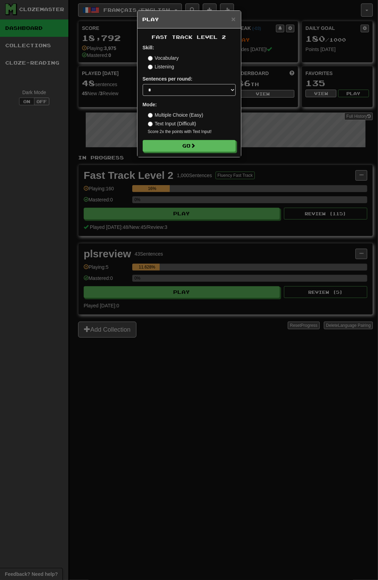
click at [195, 401] on div "× Play Fast Track Level 2 Skill: Vocabulary Listening Sentences per round: * **…" at bounding box center [189, 290] width 378 height 580
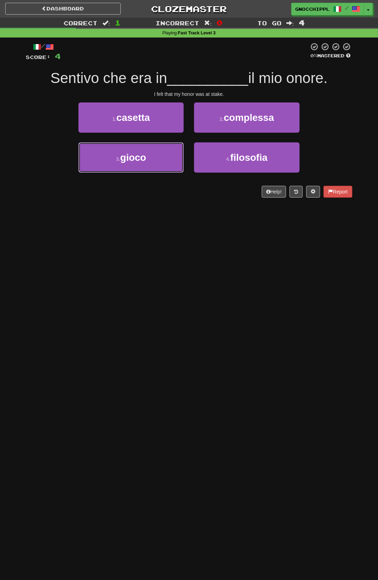
click at [170, 168] on button "3 . gioco" at bounding box center [131, 157] width 105 height 30
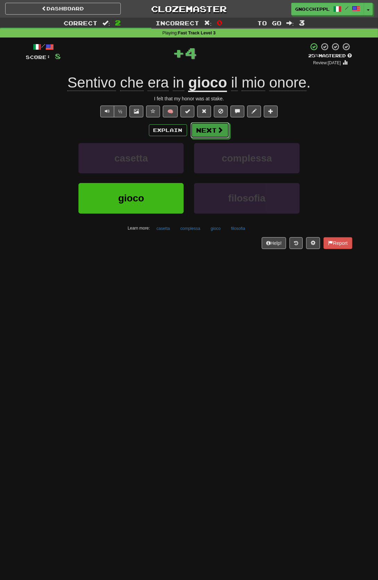
click at [221, 127] on span at bounding box center [220, 130] width 6 height 6
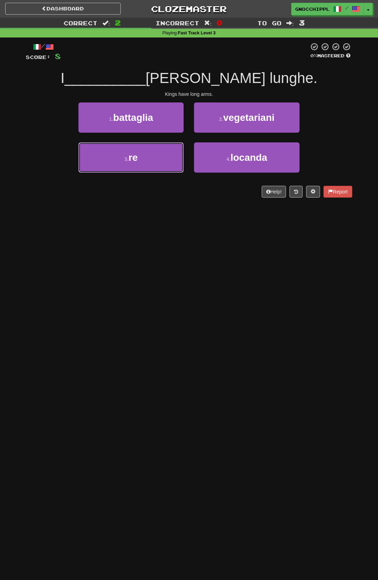
click at [181, 173] on button "3 . re" at bounding box center [131, 157] width 105 height 30
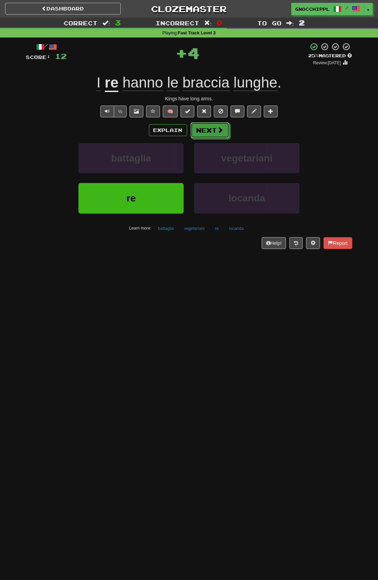
click at [219, 132] on span at bounding box center [220, 130] width 6 height 6
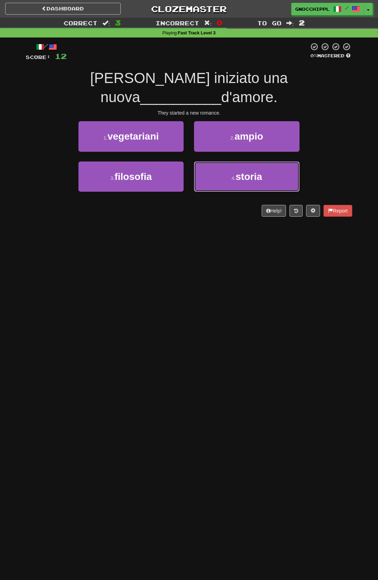
click at [253, 171] on span "storia" at bounding box center [249, 176] width 26 height 11
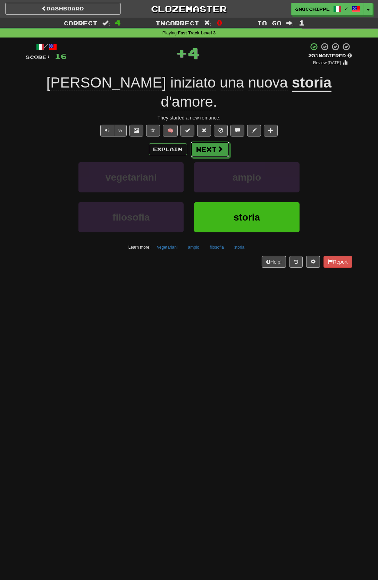
click at [219, 146] on span at bounding box center [220, 149] width 6 height 6
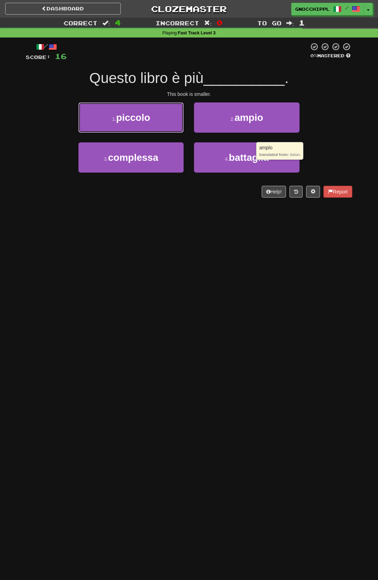
click at [157, 116] on button "1 . piccolo" at bounding box center [131, 117] width 105 height 30
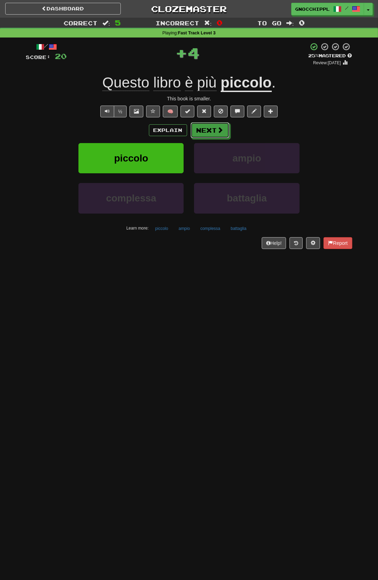
click at [212, 128] on button "Next" at bounding box center [210, 130] width 39 height 16
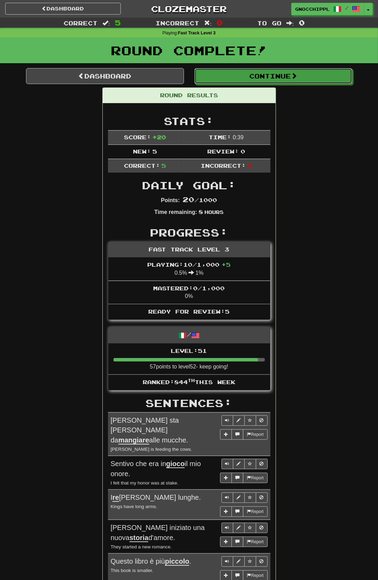
click at [280, 79] on button "Continue" at bounding box center [274, 76] width 158 height 16
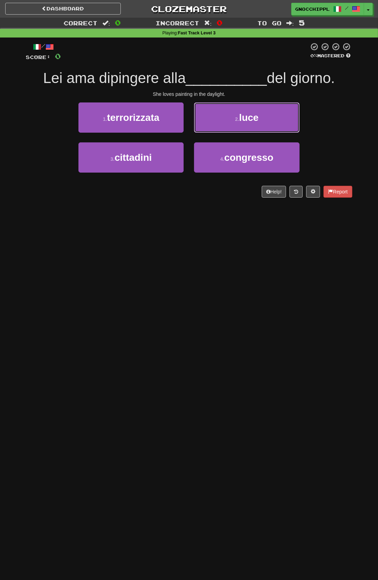
click at [273, 124] on button "2 . luce" at bounding box center [246, 117] width 105 height 30
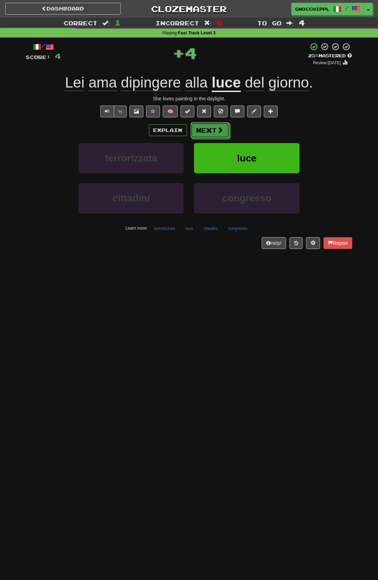
click at [215, 133] on button "Next" at bounding box center [210, 130] width 39 height 16
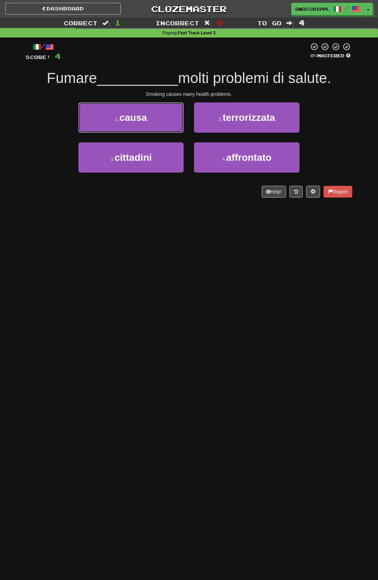
click at [147, 123] on span "causa" at bounding box center [133, 117] width 27 height 11
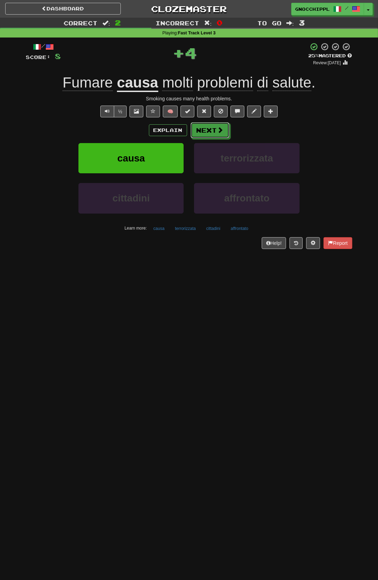
click at [229, 138] on button "Next" at bounding box center [210, 130] width 39 height 16
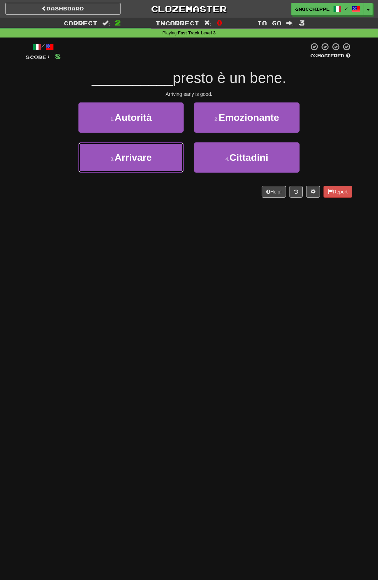
click at [159, 164] on button "3 . Arrivare" at bounding box center [131, 157] width 105 height 30
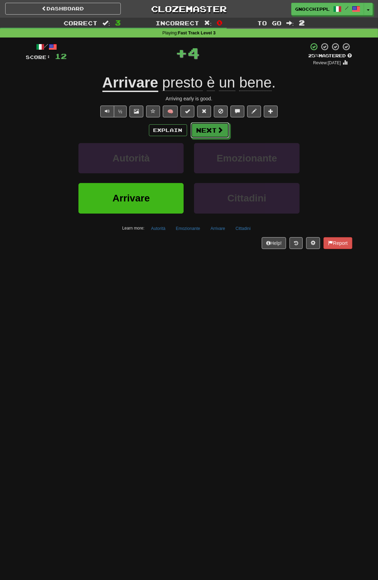
click at [224, 133] on span at bounding box center [220, 130] width 6 height 6
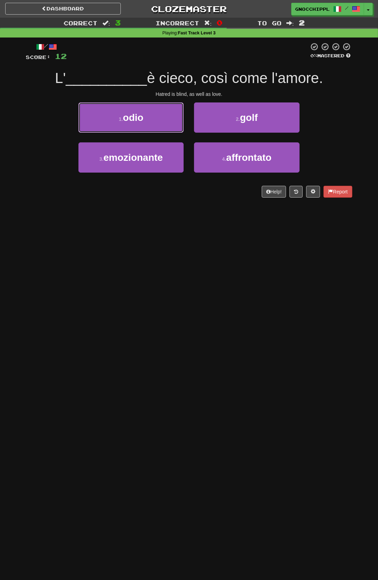
click at [161, 125] on button "1 . odio" at bounding box center [131, 117] width 105 height 30
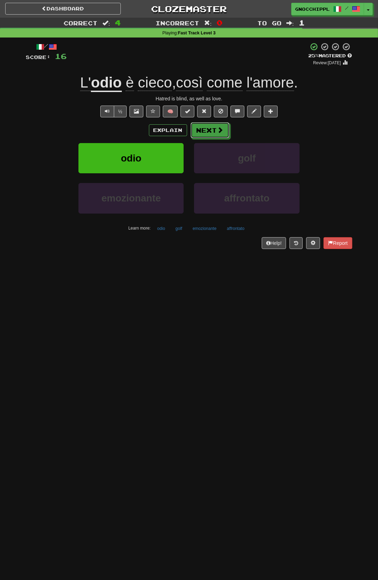
click at [218, 133] on span at bounding box center [220, 130] width 6 height 6
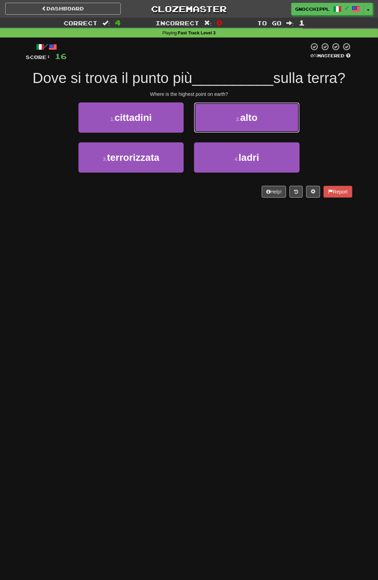
click at [258, 123] on span "alto" at bounding box center [248, 117] width 17 height 11
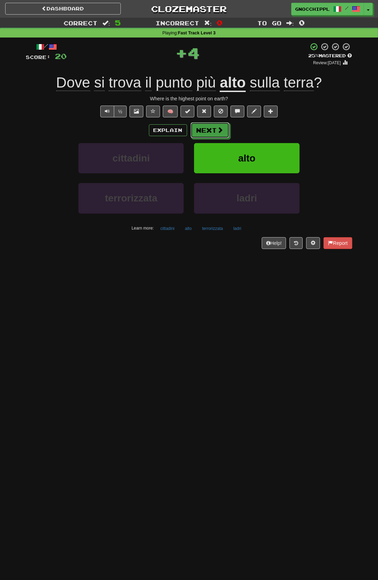
click at [213, 129] on button "Next" at bounding box center [210, 130] width 39 height 16
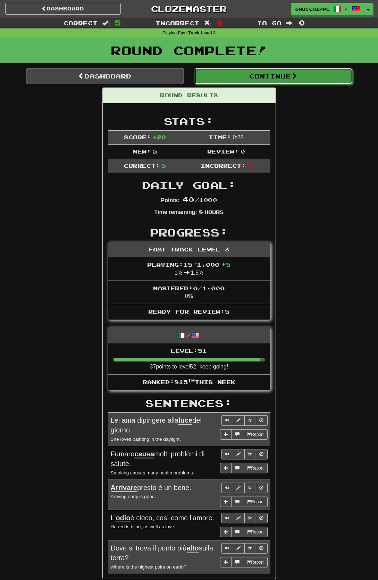
click at [297, 78] on span at bounding box center [294, 76] width 6 height 6
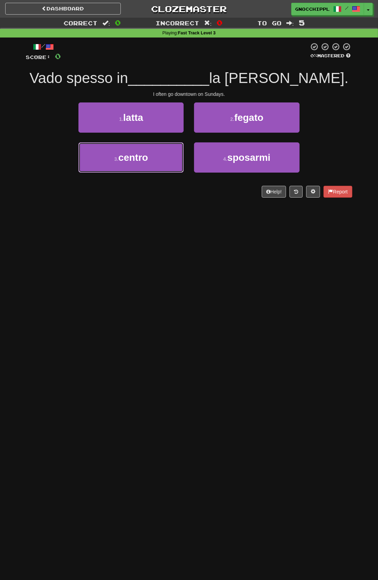
click at [166, 156] on button "3 . centro" at bounding box center [131, 157] width 105 height 30
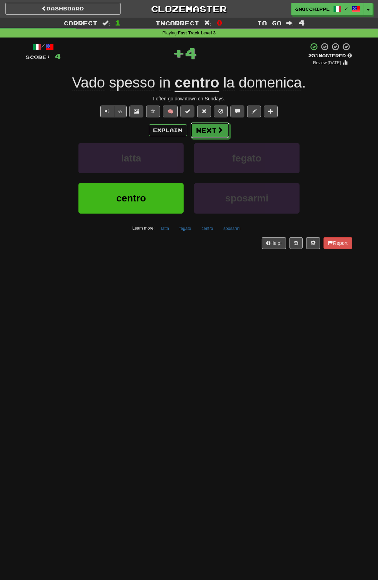
click at [230, 138] on button "Next" at bounding box center [210, 130] width 39 height 16
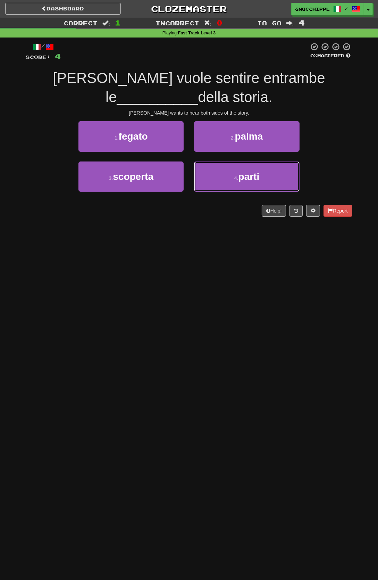
click at [271, 173] on button "4 . parti" at bounding box center [246, 177] width 105 height 30
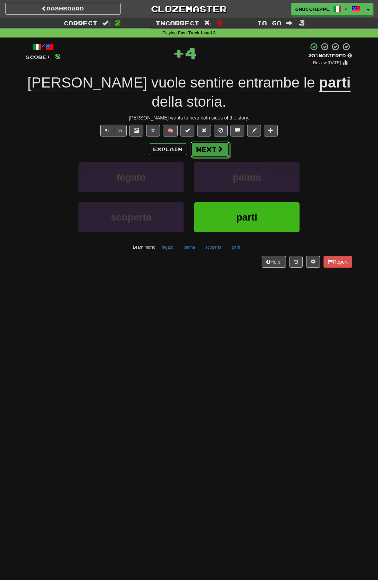
click at [222, 146] on span at bounding box center [220, 149] width 6 height 6
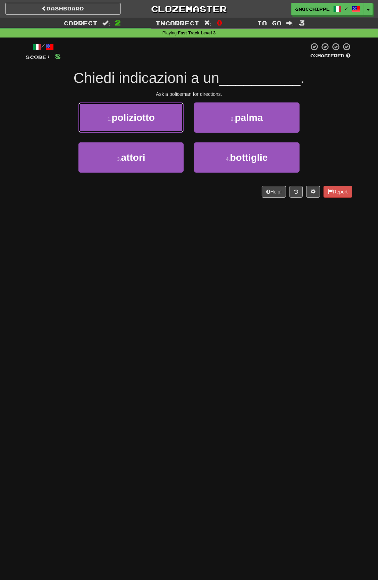
click at [163, 120] on button "1 . poliziotto" at bounding box center [131, 117] width 105 height 30
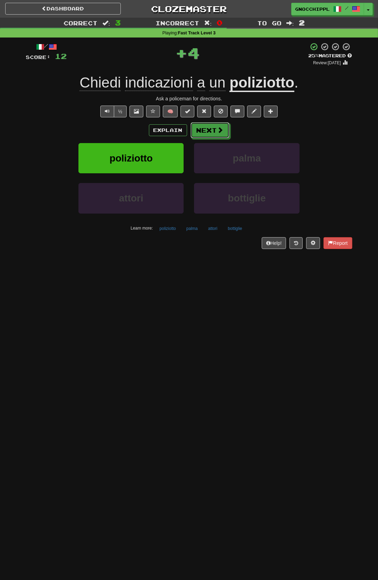
click at [224, 133] on span at bounding box center [220, 130] width 6 height 6
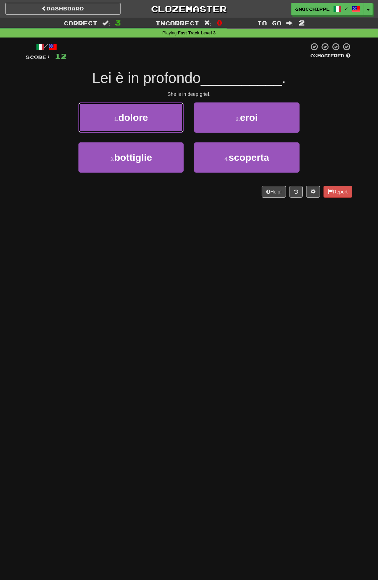
click at [161, 112] on button "1 . dolore" at bounding box center [131, 117] width 105 height 30
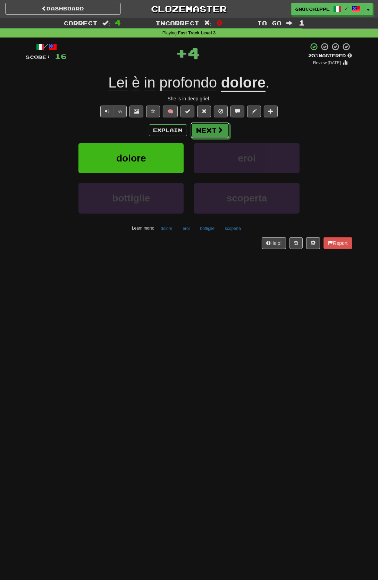
click at [208, 131] on button "Next" at bounding box center [210, 130] width 39 height 16
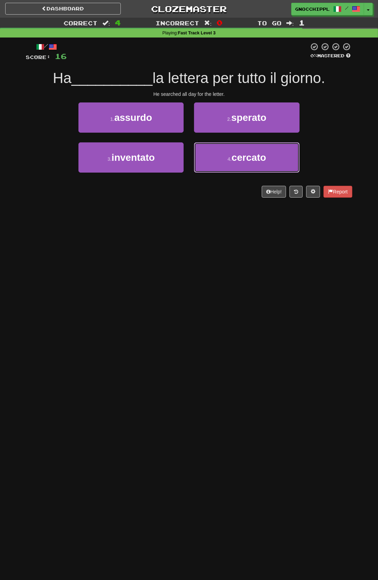
click at [266, 163] on span "cercato" at bounding box center [249, 157] width 35 height 11
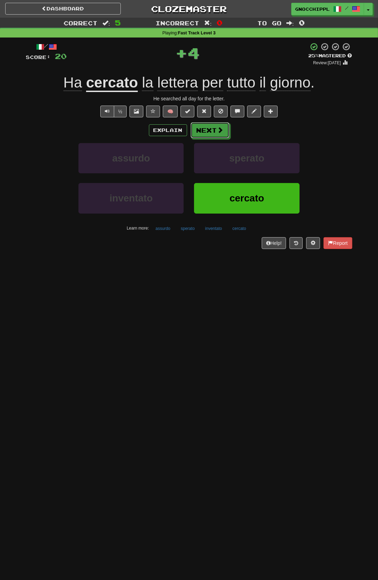
click at [224, 133] on span at bounding box center [220, 130] width 6 height 6
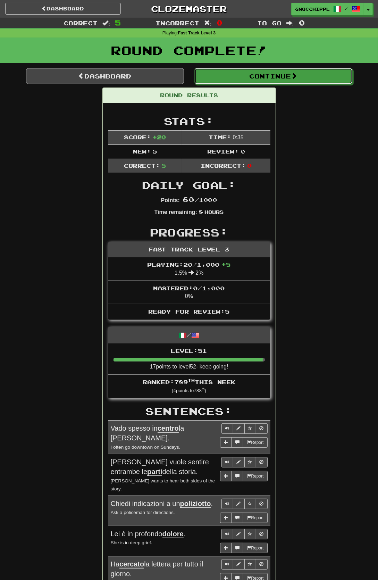
click at [281, 77] on button "Continue" at bounding box center [274, 76] width 158 height 16
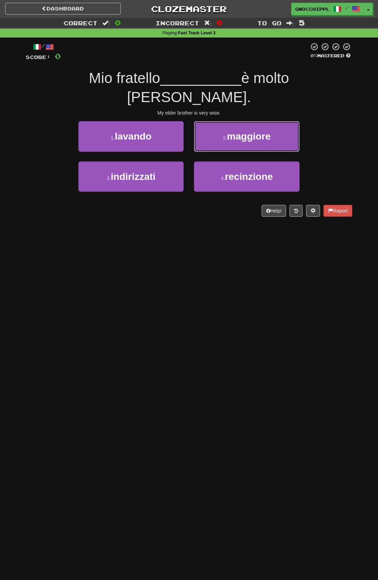
click at [268, 131] on span "maggiore" at bounding box center [249, 136] width 44 height 11
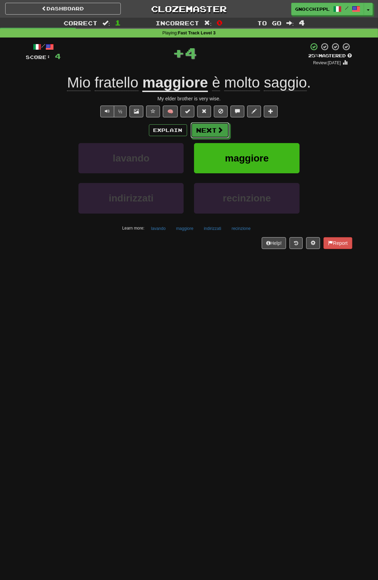
click at [230, 138] on button "Next" at bounding box center [210, 130] width 39 height 16
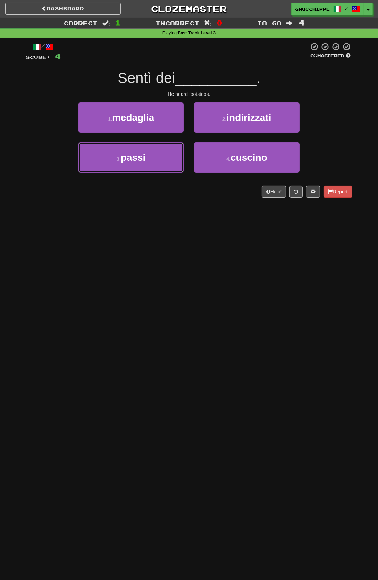
click at [154, 159] on button "3 . passi" at bounding box center [131, 157] width 105 height 30
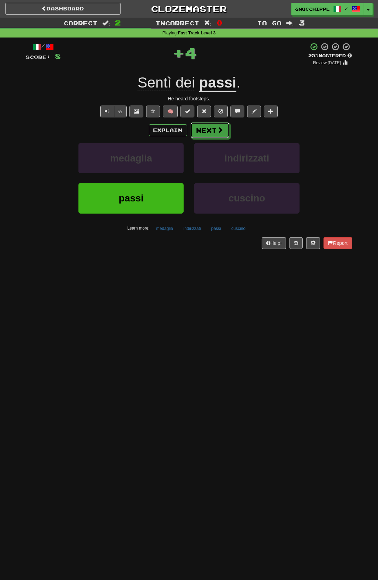
click at [230, 133] on button "Next" at bounding box center [210, 130] width 39 height 16
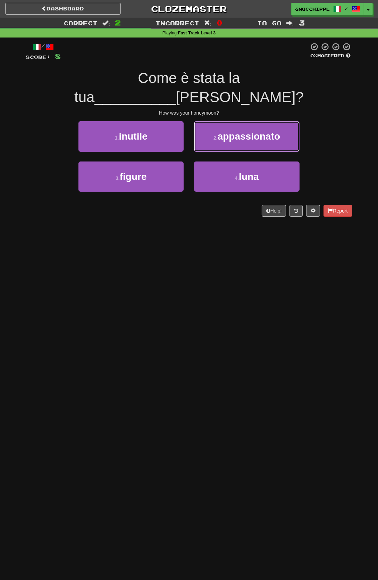
click at [217, 132] on button "2 . appassionato" at bounding box center [246, 136] width 105 height 30
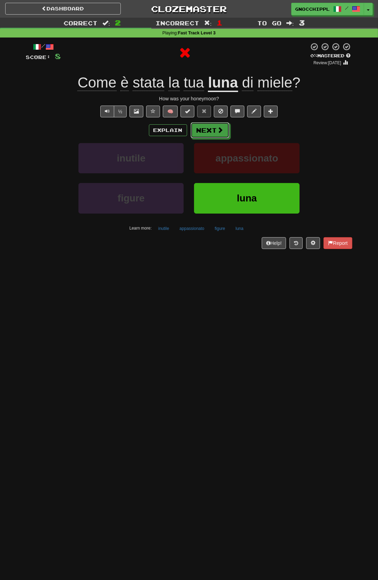
click at [230, 138] on button "Next" at bounding box center [210, 130] width 39 height 16
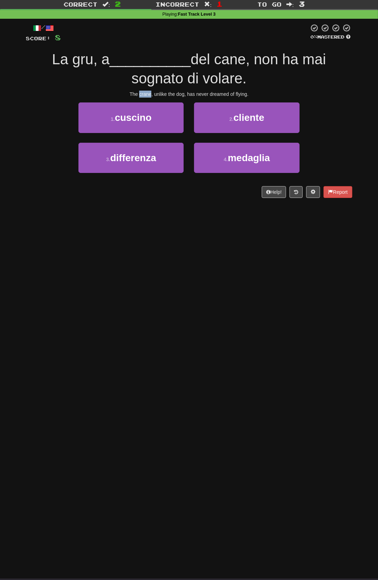
scroll to position [19, 0]
click at [227, 234] on div "Dashboard Clozemaster gnocchippl / Toggle Dropdown Dashboard Leaderboard Activi…" at bounding box center [189, 271] width 378 height 580
click at [170, 160] on button "3 . differenza" at bounding box center [131, 158] width 105 height 30
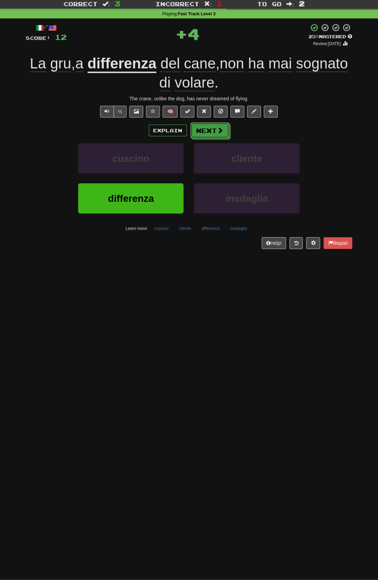
click at [216, 129] on button "Next" at bounding box center [210, 131] width 39 height 16
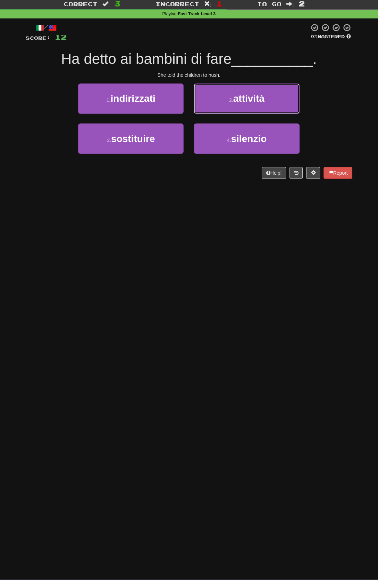
click at [265, 104] on span "attività" at bounding box center [248, 98] width 31 height 11
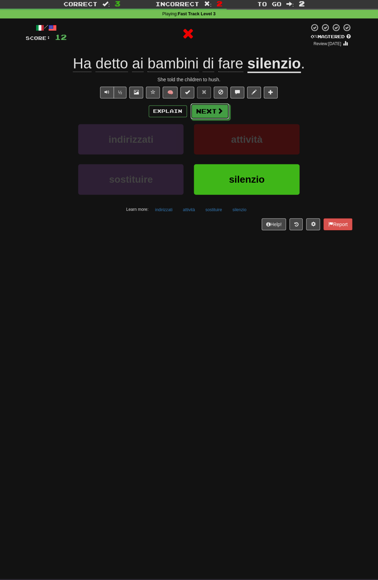
click at [217, 111] on button "Next" at bounding box center [210, 112] width 39 height 16
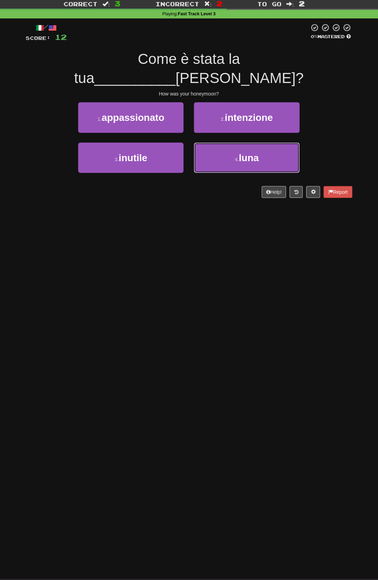
click at [253, 153] on span "luna" at bounding box center [249, 158] width 20 height 11
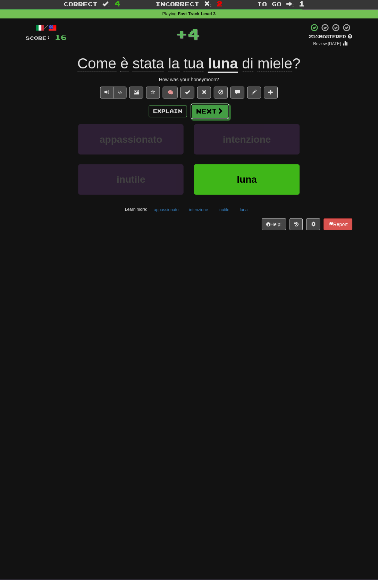
click at [212, 114] on button "Next" at bounding box center [210, 112] width 39 height 16
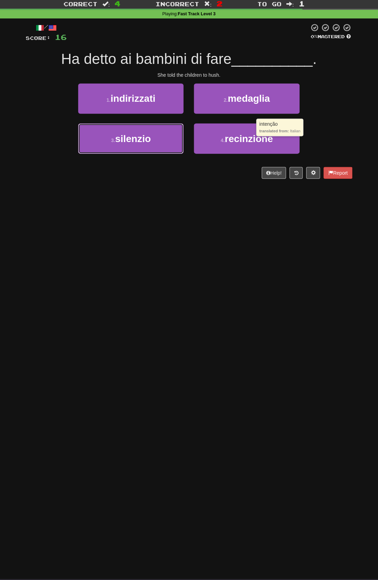
click at [151, 144] on span "silenzio" at bounding box center [133, 138] width 36 height 11
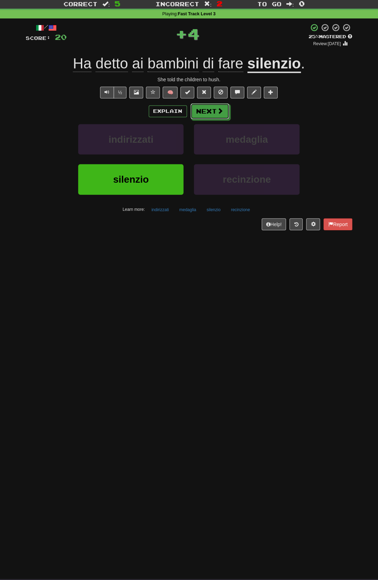
click at [230, 117] on button "Next" at bounding box center [210, 112] width 39 height 16
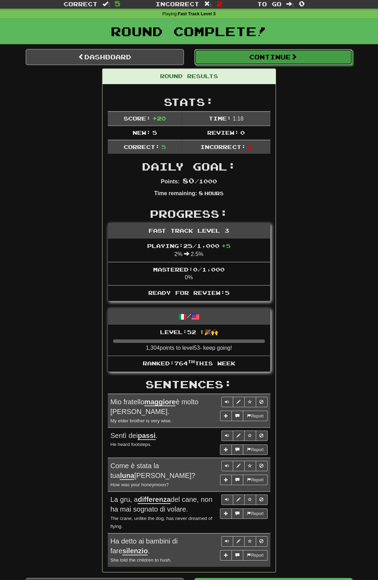
click at [314, 58] on button "Continue" at bounding box center [274, 57] width 158 height 16
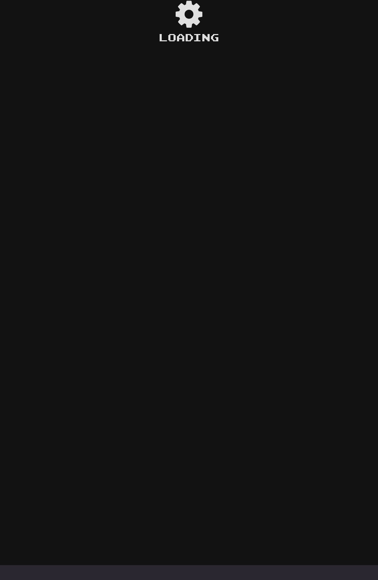
scroll to position [32, 0]
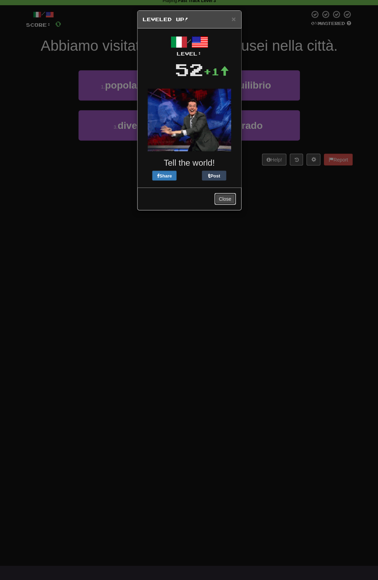
click at [236, 205] on button "Close" at bounding box center [225, 199] width 22 height 12
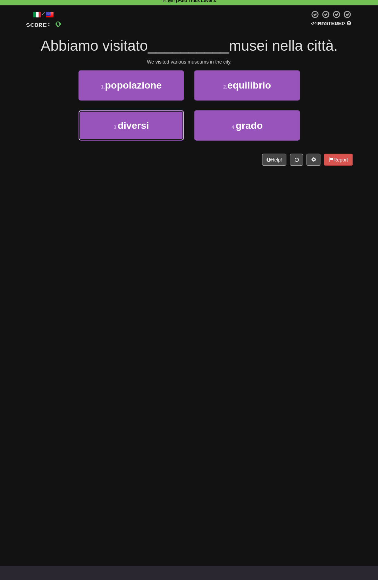
click at [149, 131] on span "diversi" at bounding box center [133, 125] width 31 height 11
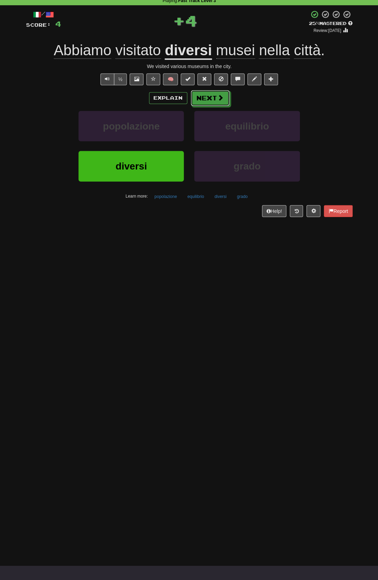
click at [216, 99] on button "Next" at bounding box center [210, 98] width 39 height 16
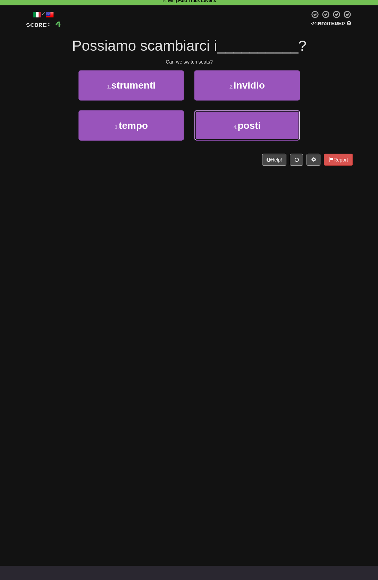
click at [251, 138] on button "4 . posti" at bounding box center [246, 125] width 105 height 30
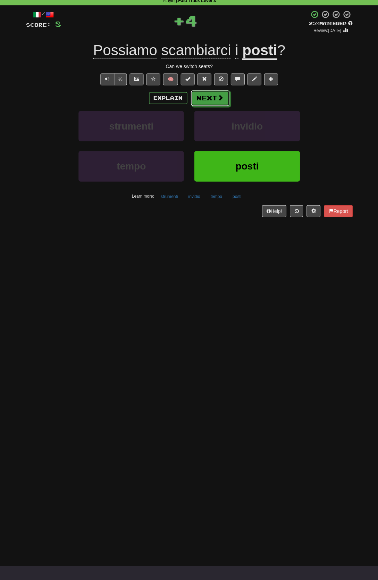
click at [208, 101] on button "Next" at bounding box center [210, 98] width 39 height 16
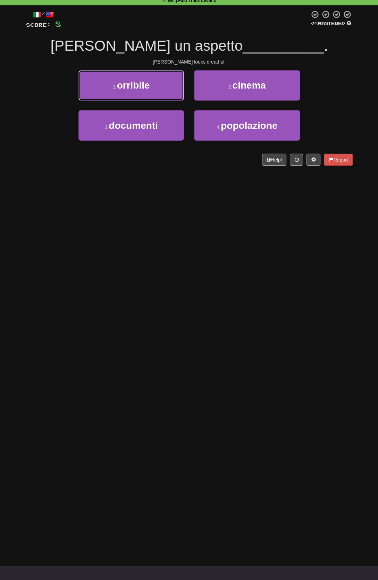
click at [142, 88] on span "orribile" at bounding box center [133, 85] width 33 height 11
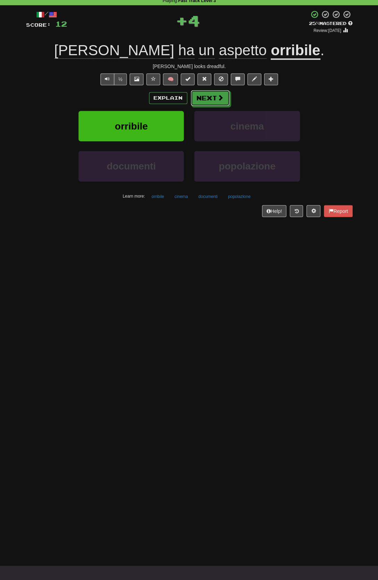
click at [206, 99] on button "Next" at bounding box center [210, 98] width 39 height 16
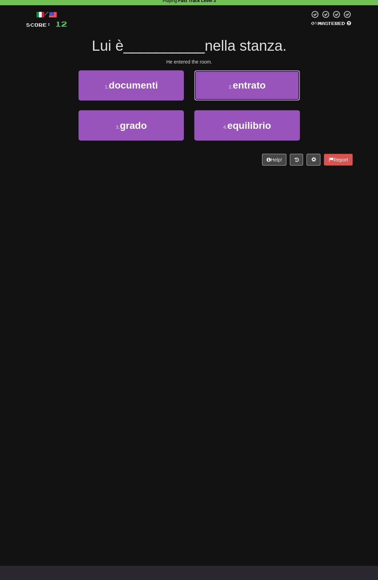
click at [240, 88] on span "entrato" at bounding box center [249, 85] width 33 height 11
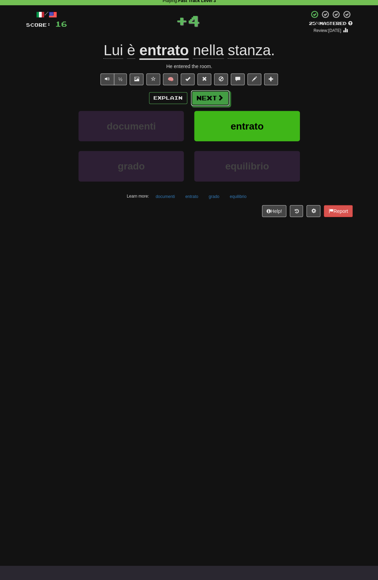
click at [214, 95] on button "Next" at bounding box center [210, 98] width 39 height 16
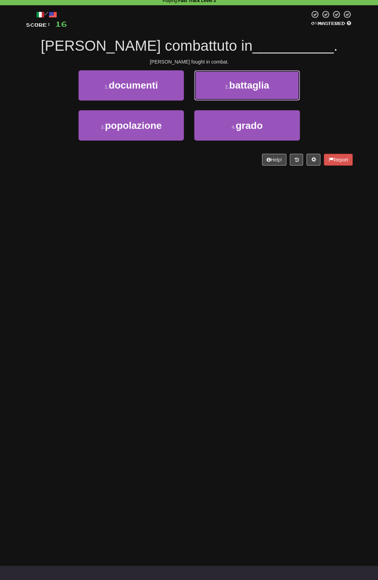
click at [252, 99] on button "2 . battaglia" at bounding box center [246, 85] width 105 height 30
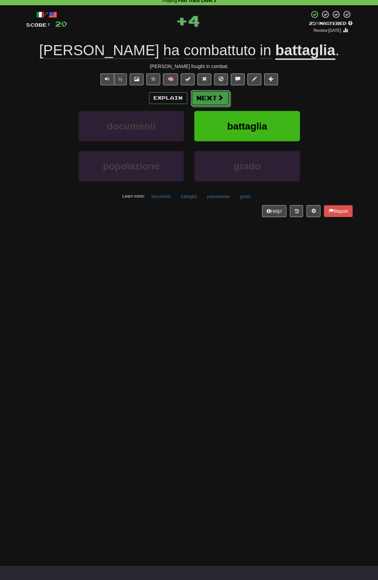
click at [217, 96] on span at bounding box center [220, 97] width 6 height 6
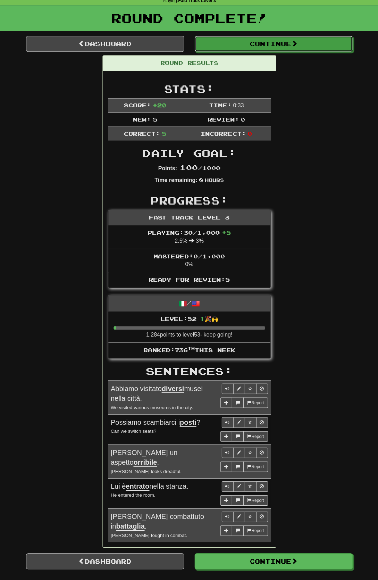
click at [232, 44] on button "Continue" at bounding box center [274, 44] width 158 height 16
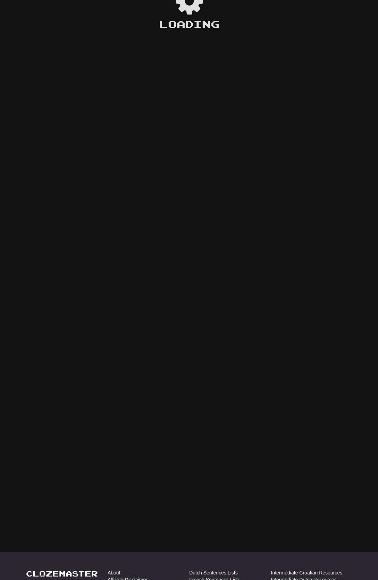
scroll to position [46, 0]
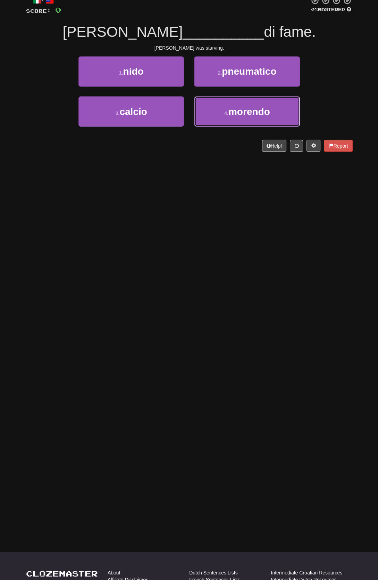
click at [270, 117] on span "morendo" at bounding box center [249, 112] width 42 height 11
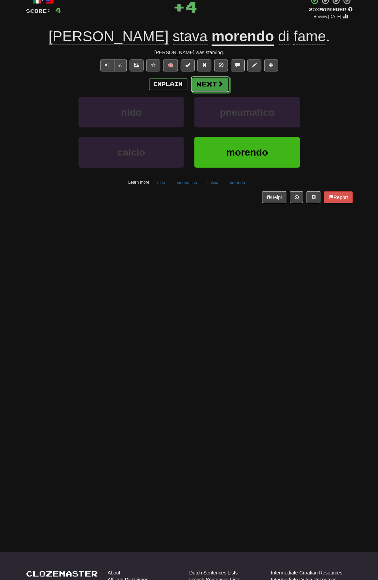
click at [222, 86] on span at bounding box center [220, 84] width 6 height 6
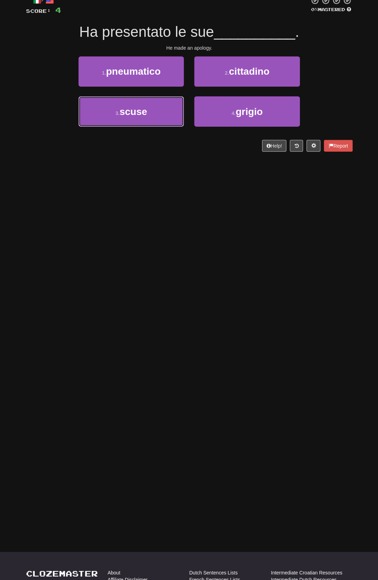
click at [157, 108] on button "3 . scuse" at bounding box center [131, 112] width 105 height 30
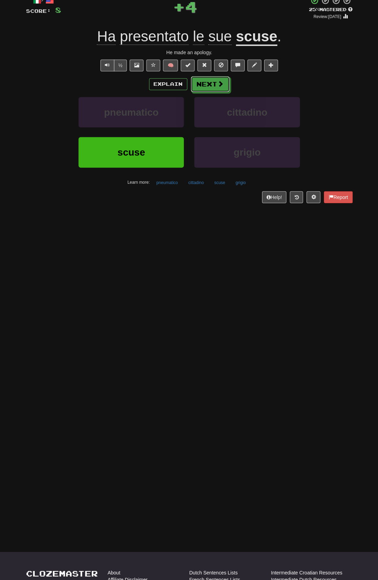
click at [219, 82] on span at bounding box center [220, 84] width 6 height 6
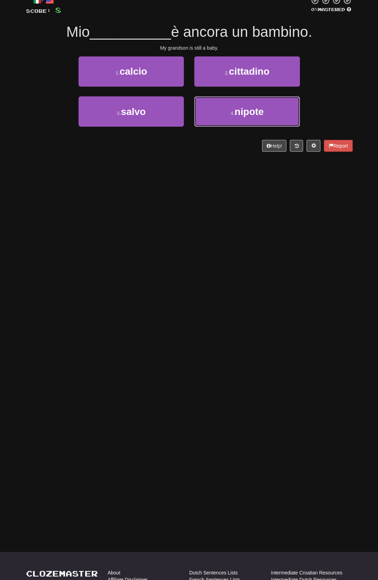
click at [274, 111] on button "4 . nipote" at bounding box center [246, 112] width 105 height 30
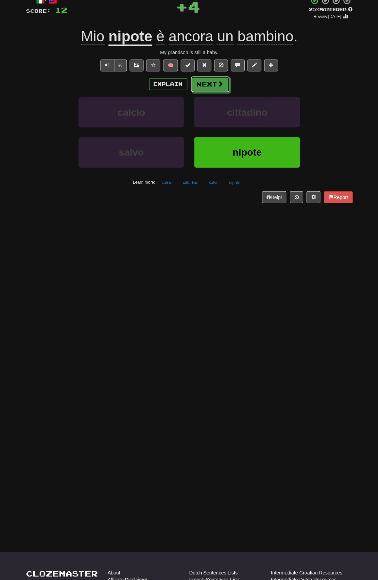
click at [220, 86] on span at bounding box center [220, 84] width 6 height 6
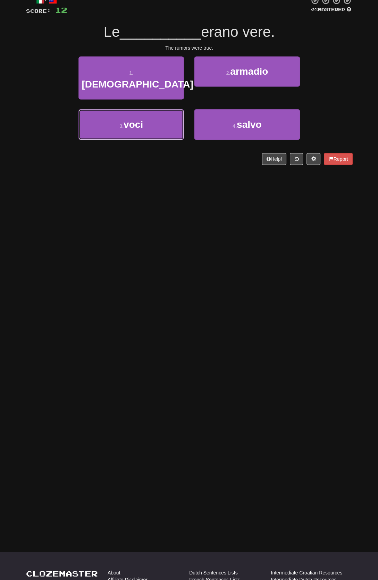
click at [151, 113] on button "3 . voci" at bounding box center [131, 125] width 105 height 30
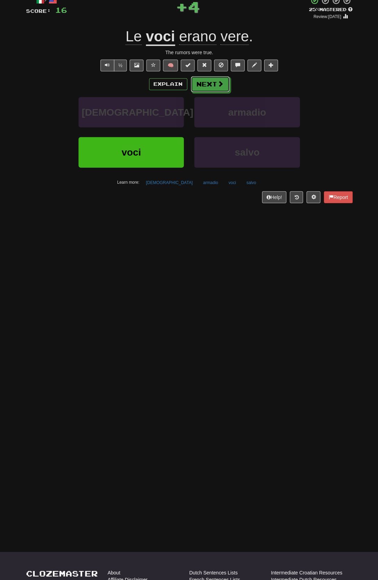
click at [212, 86] on button "Next" at bounding box center [210, 85] width 39 height 16
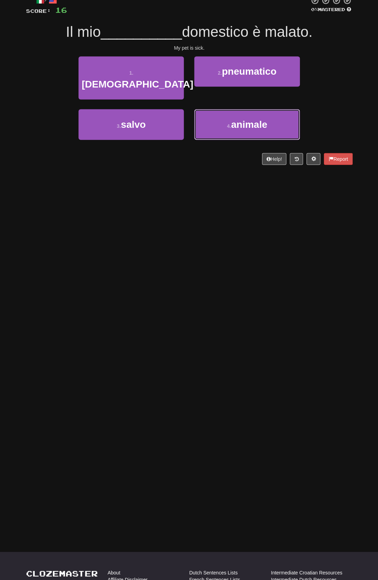
click at [246, 120] on span "animale" at bounding box center [249, 125] width 36 height 11
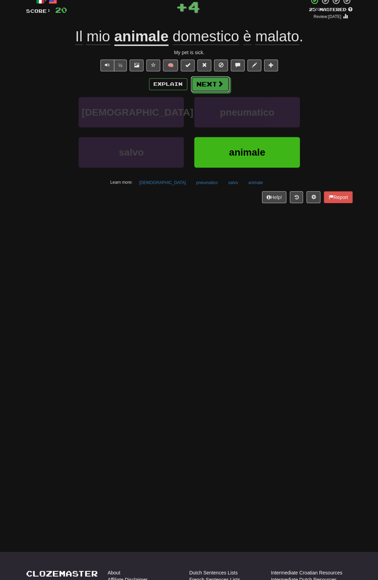
click at [210, 84] on button "Next" at bounding box center [210, 85] width 39 height 16
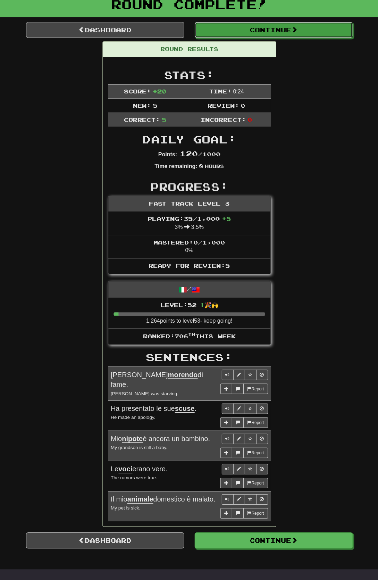
click at [318, 32] on button "Continue" at bounding box center [274, 31] width 158 height 16
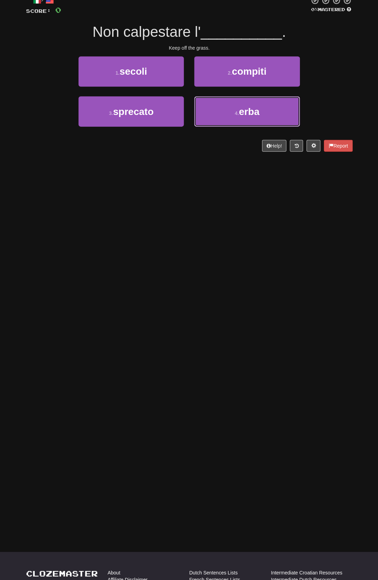
click at [239, 116] on small "4 ." at bounding box center [237, 114] width 4 height 6
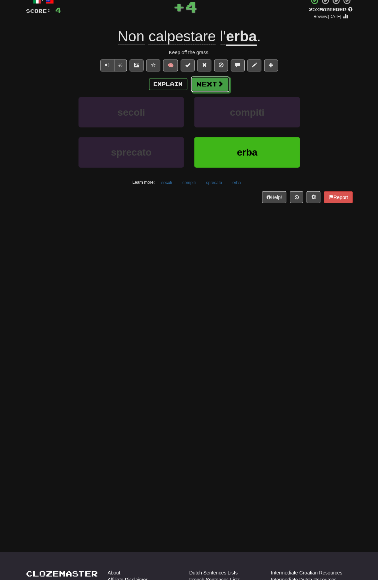
click at [226, 93] on button "Next" at bounding box center [210, 85] width 39 height 16
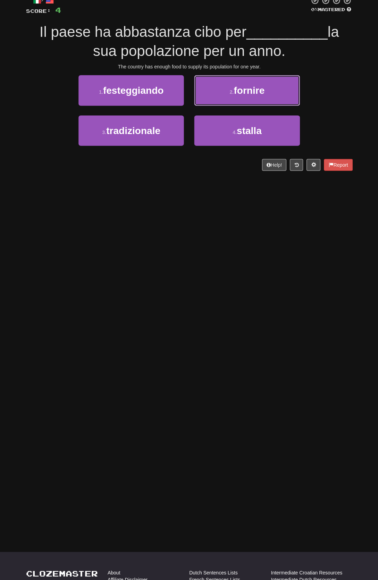
click at [275, 91] on button "2 . fornire" at bounding box center [246, 91] width 105 height 30
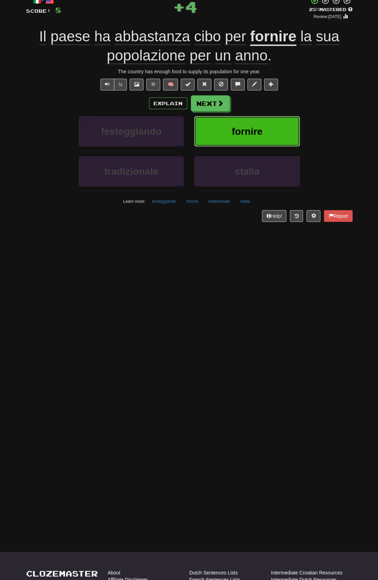
click at [282, 134] on button "fornire" at bounding box center [246, 132] width 105 height 30
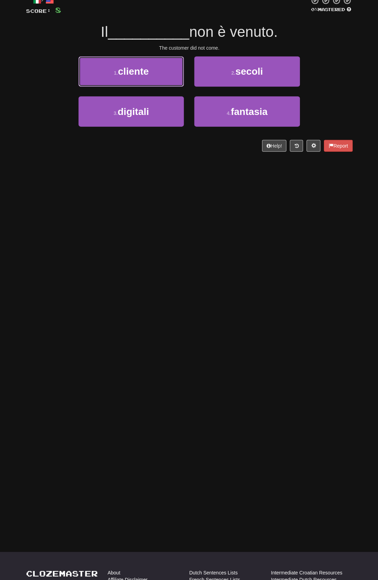
click at [161, 74] on button "1 . cliente" at bounding box center [131, 72] width 105 height 30
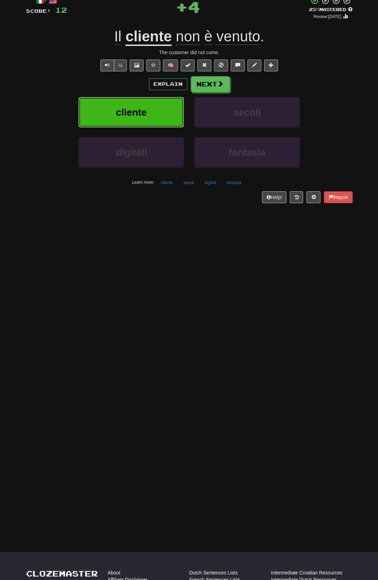
click at [151, 100] on button "cliente" at bounding box center [131, 113] width 105 height 30
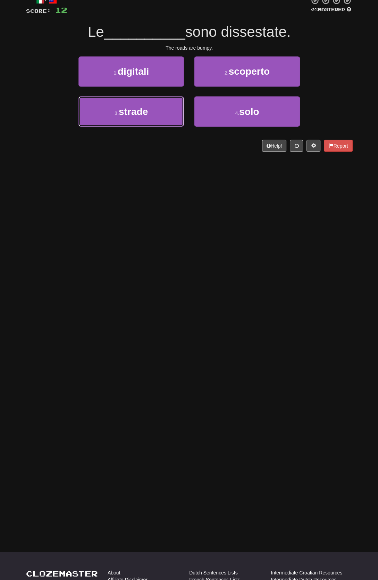
click at [156, 116] on button "3 . strade" at bounding box center [131, 112] width 105 height 30
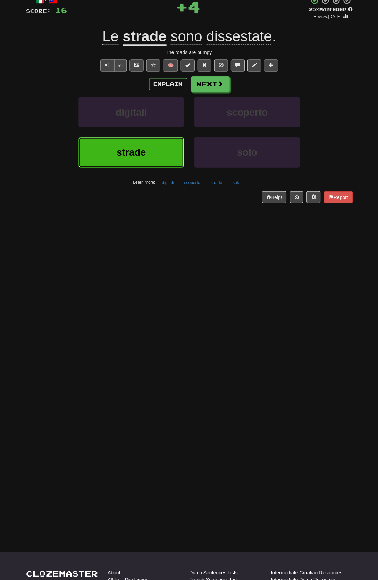
click at [146, 158] on span "strade" at bounding box center [131, 152] width 29 height 11
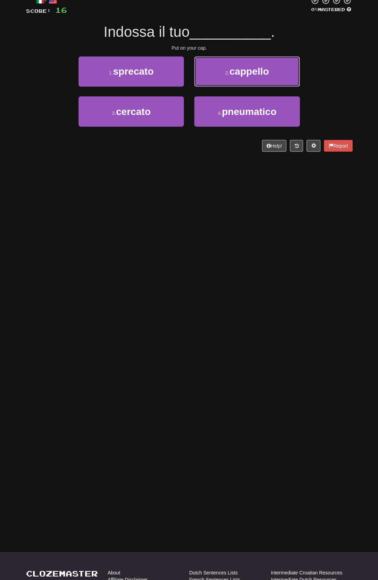
click at [269, 72] on span "cappello" at bounding box center [249, 72] width 40 height 11
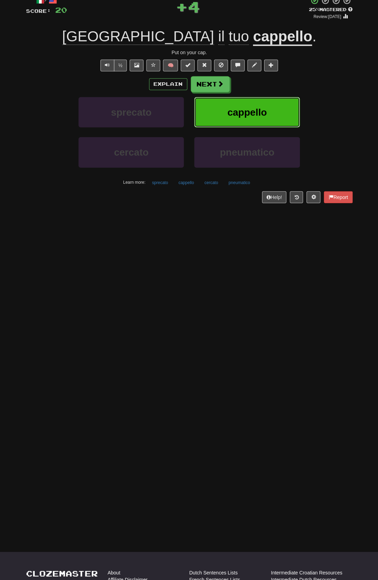
click at [273, 115] on button "cappello" at bounding box center [246, 113] width 105 height 30
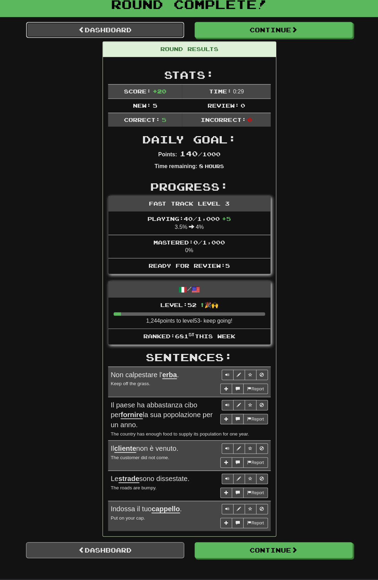
click at [159, 34] on link "Dashboard" at bounding box center [105, 31] width 158 height 16
